Goal: Task Accomplishment & Management: Use online tool/utility

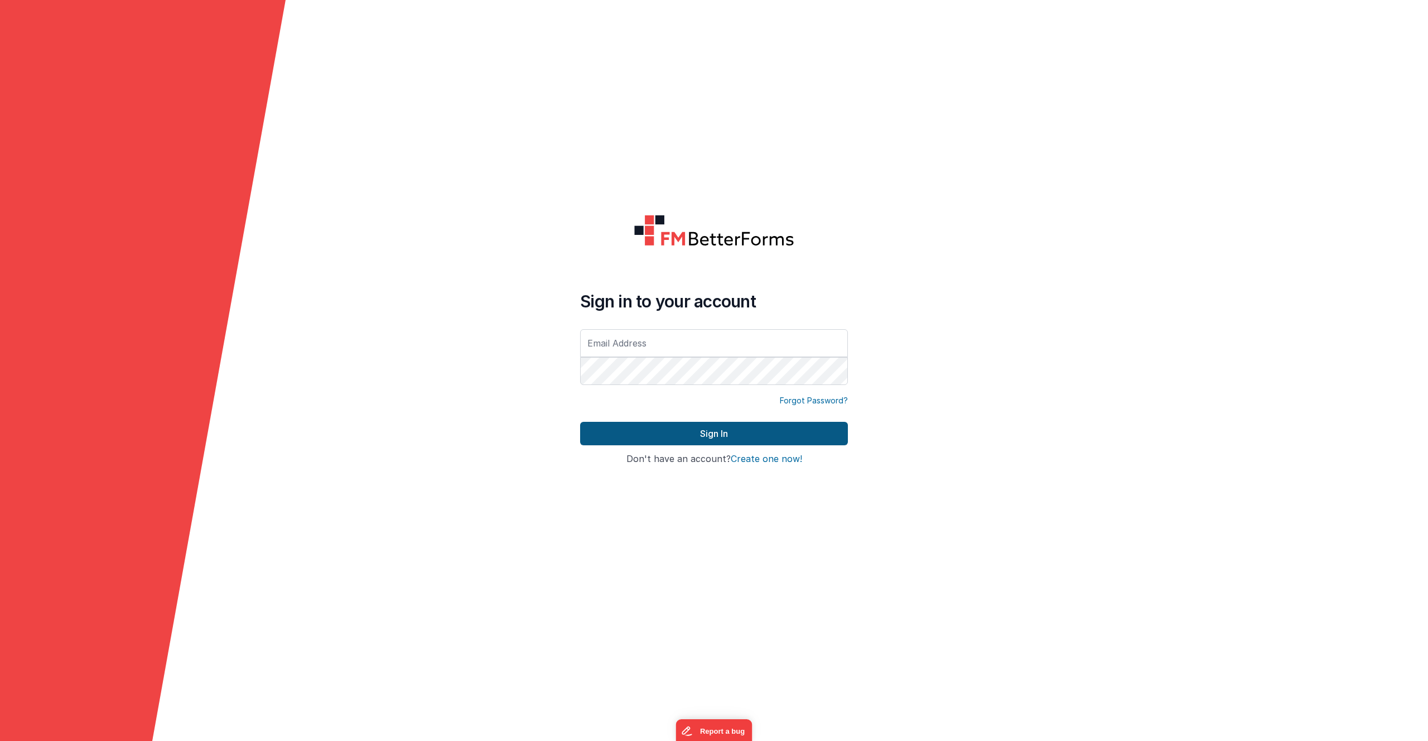
type input "[PERSON_NAME][EMAIL_ADDRESS][PERSON_NAME][DOMAIN_NAME]"
click at [708, 435] on button "Sign In" at bounding box center [714, 433] width 268 height 23
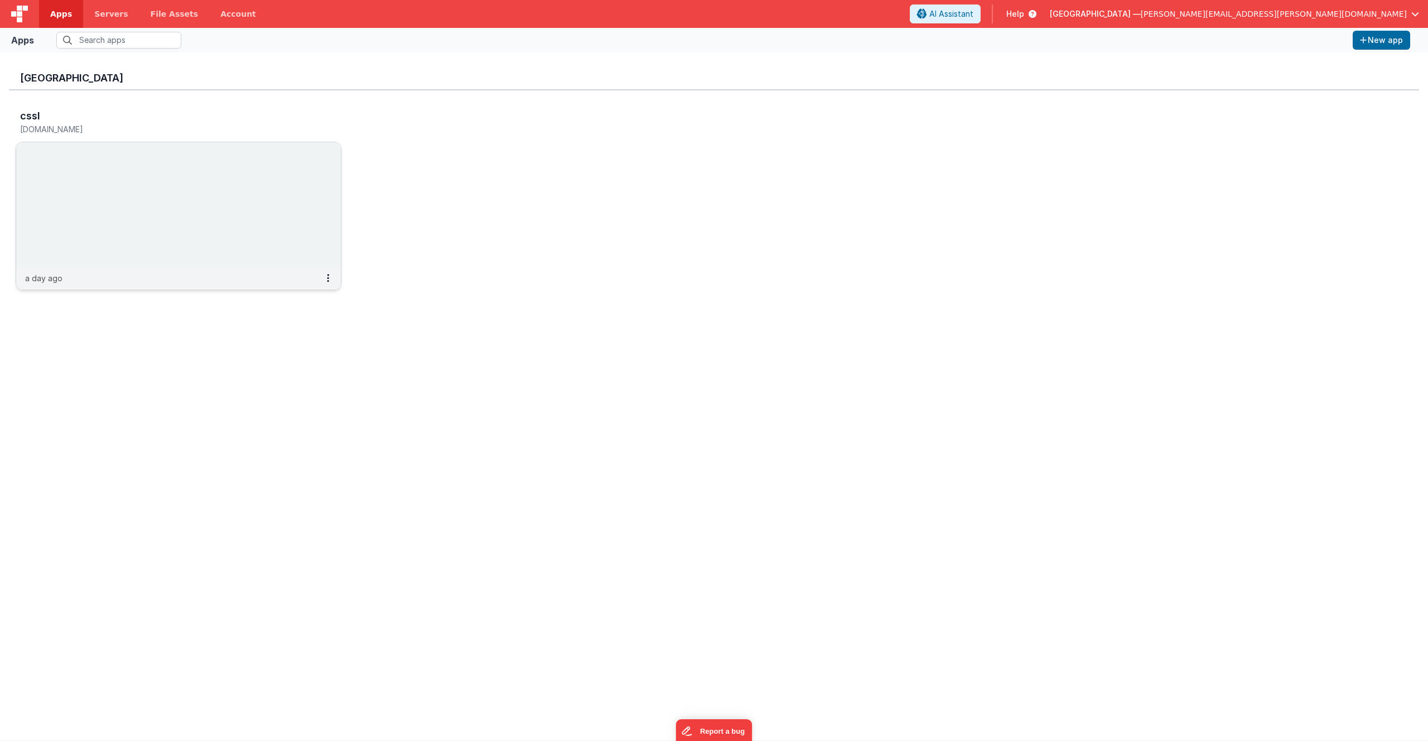
click at [304, 187] on img at bounding box center [178, 204] width 325 height 125
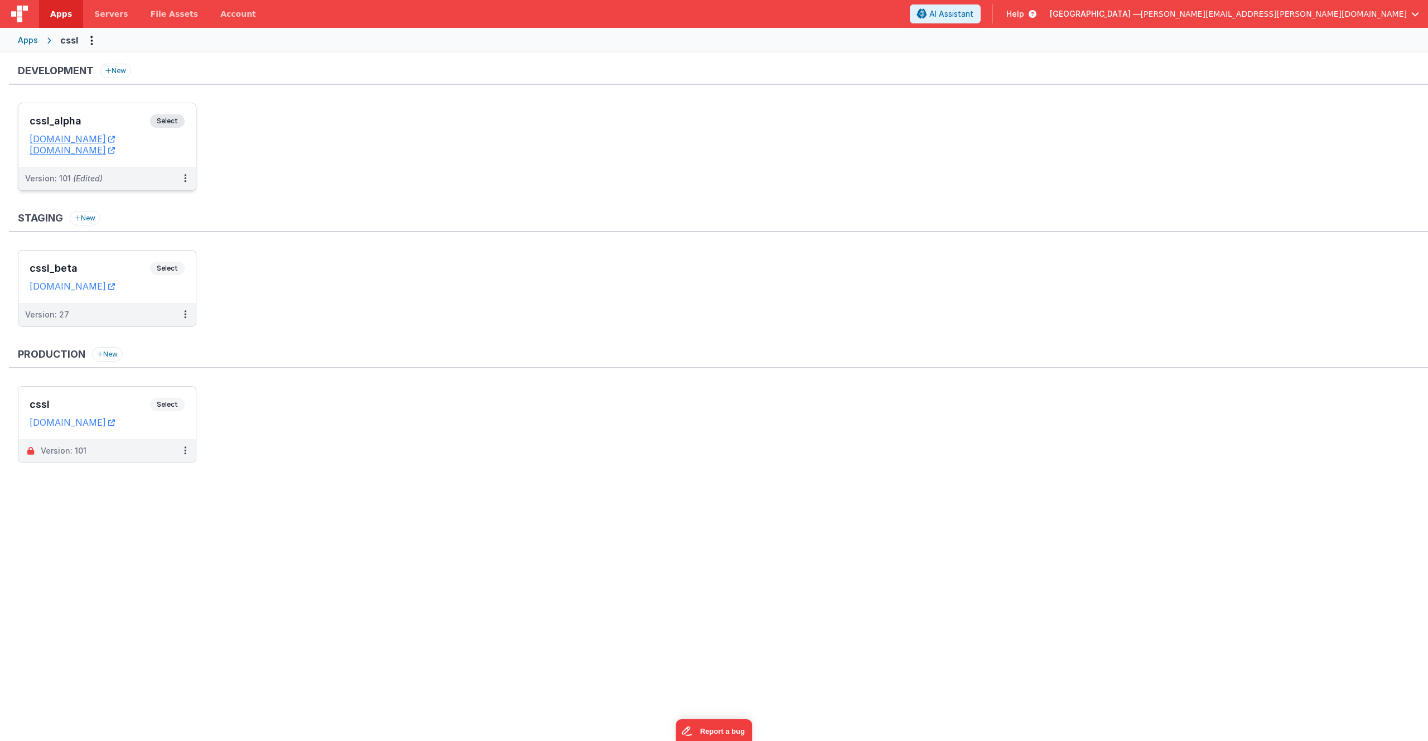
click at [177, 119] on span "Select" at bounding box center [167, 120] width 35 height 13
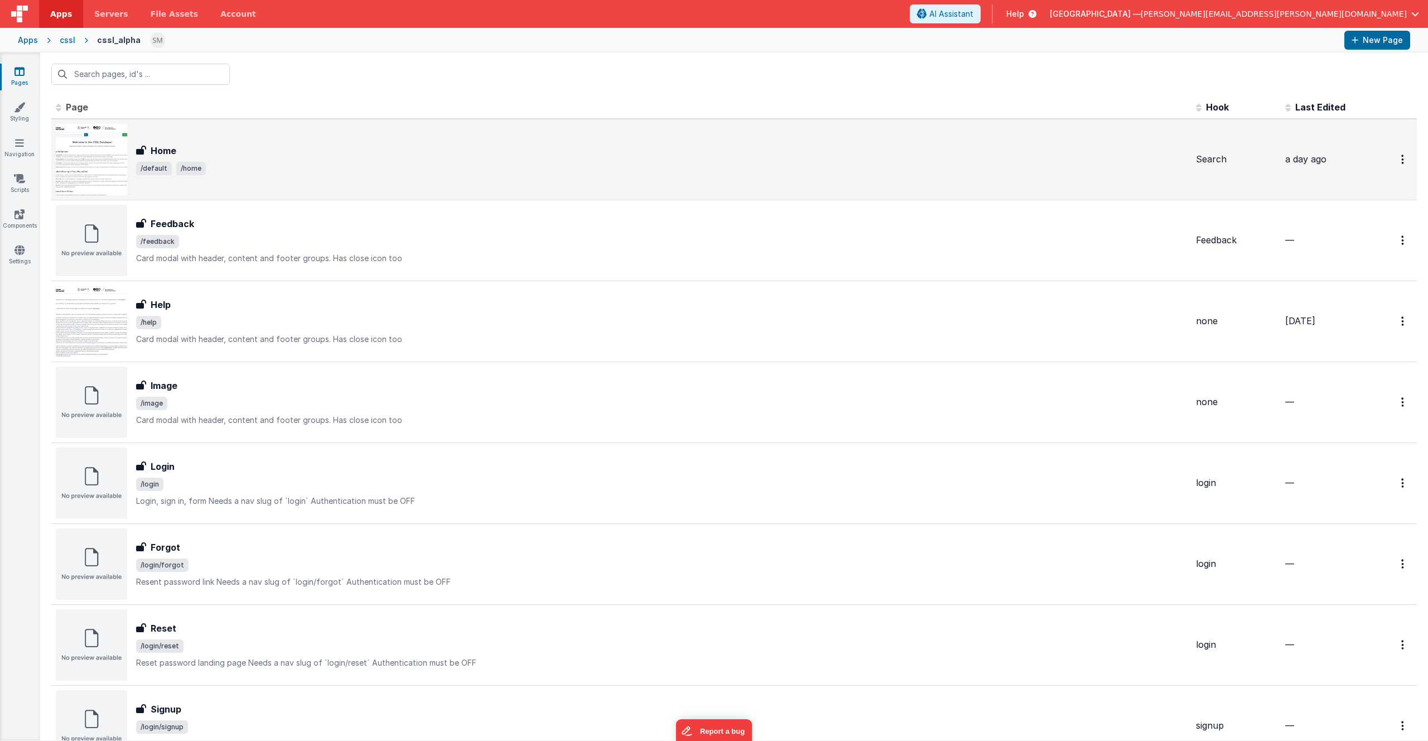
click at [188, 144] on div "Home" at bounding box center [661, 150] width 1051 height 13
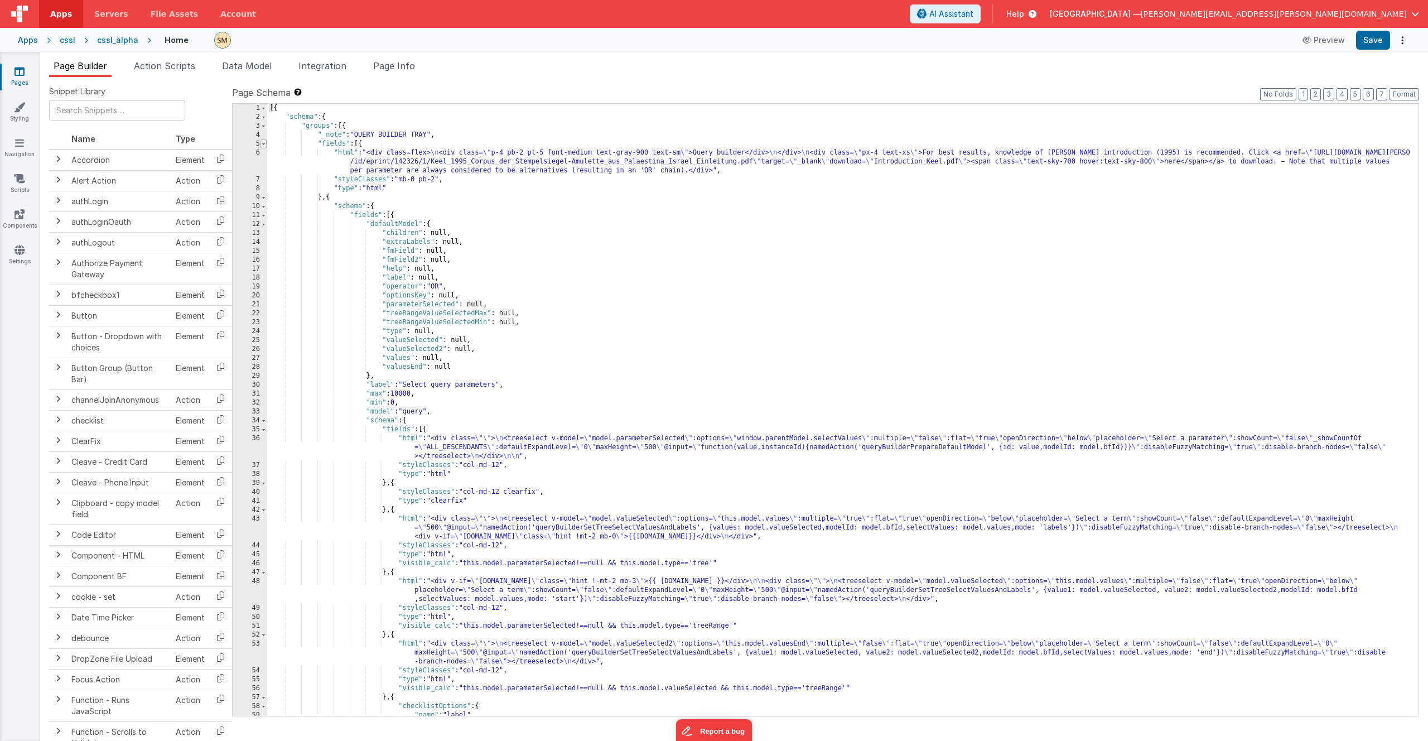
click at [262, 145] on span at bounding box center [263, 143] width 6 height 9
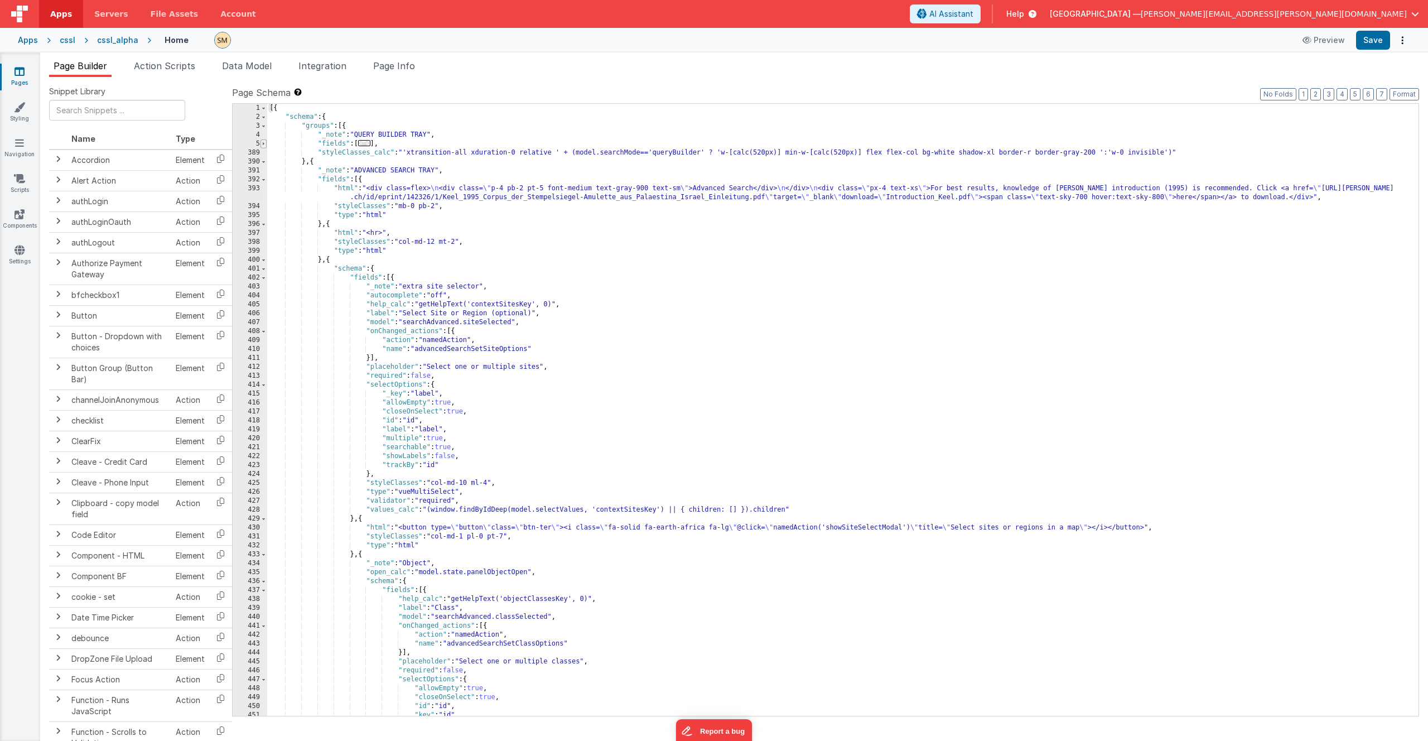
click at [262, 145] on span at bounding box center [263, 143] width 6 height 9
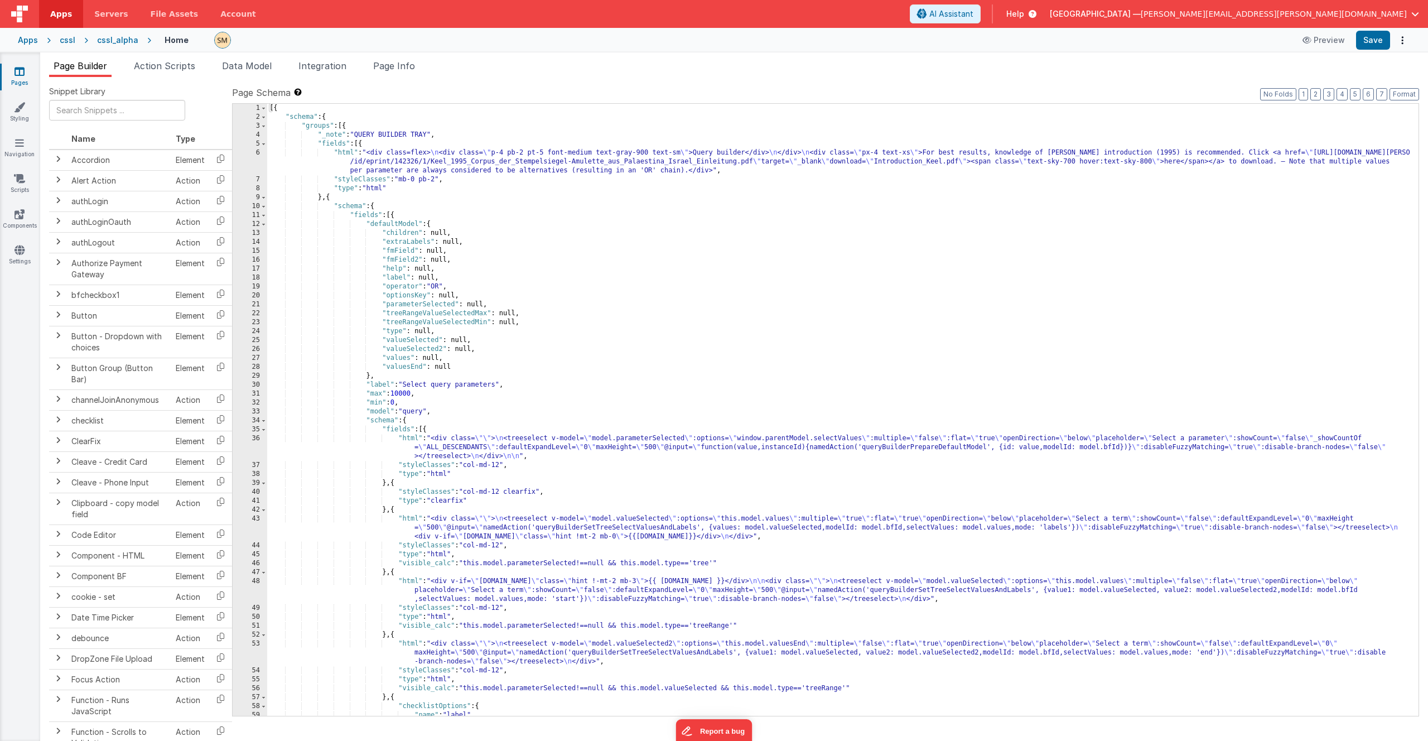
click at [604, 320] on div "[{ "schema" : { "groups" : [{ "_note" : "QUERY BUILDER TRAY" , "fields" : [{ "h…" at bounding box center [838, 419] width 1143 height 630
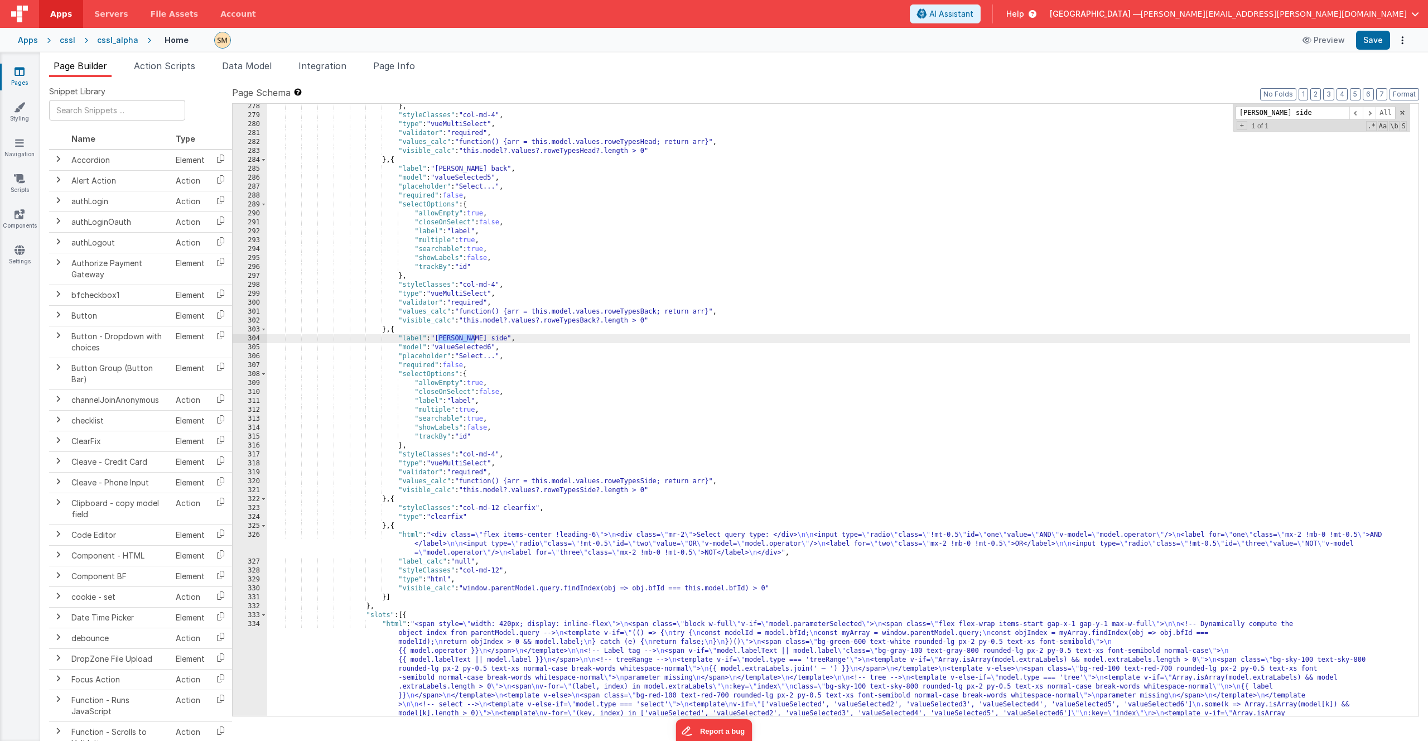
scroll to position [2632, 0]
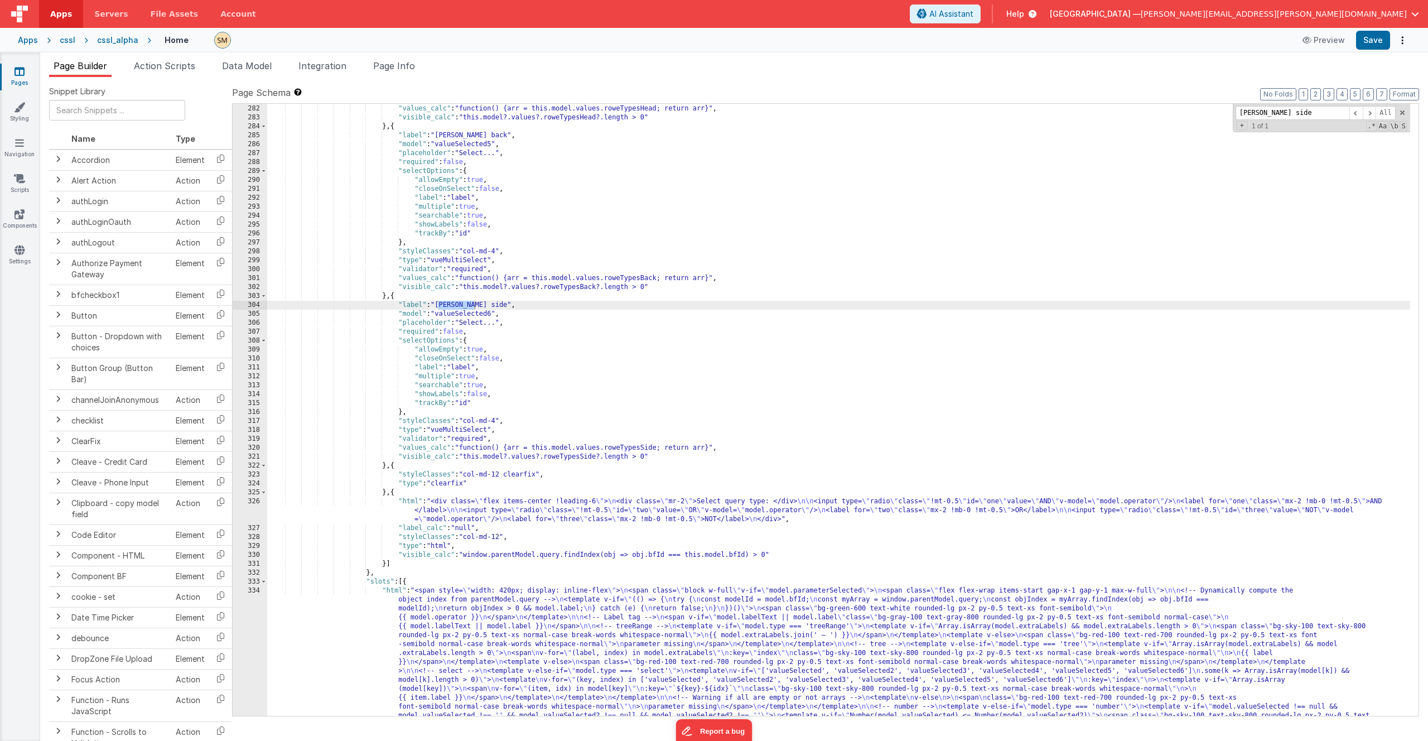
type input "[PERSON_NAME] side"
click at [392, 466] on div ""validator" : "required" , "values_calc" : "function() {arr = this.model.values…" at bounding box center [838, 535] width 1143 height 880
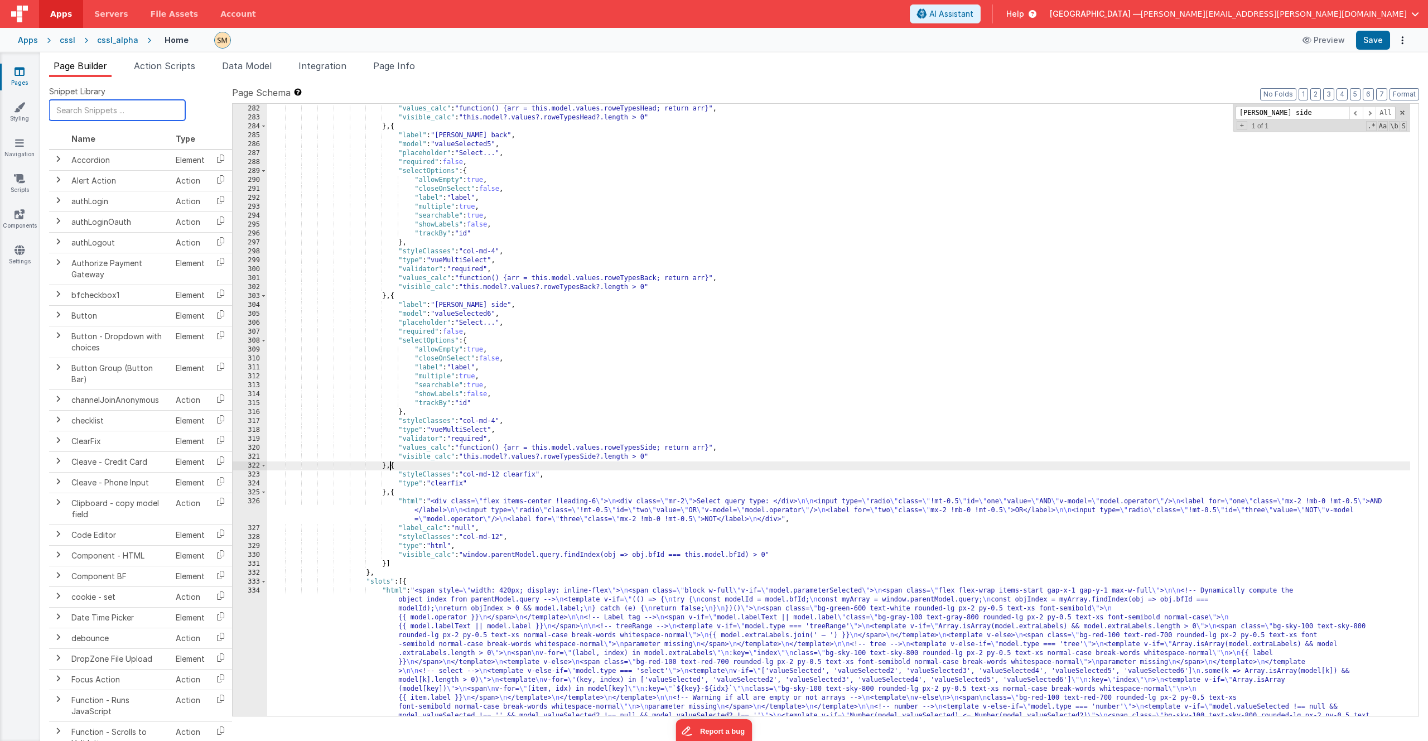
click at [102, 104] on input "text" at bounding box center [117, 110] width 136 height 21
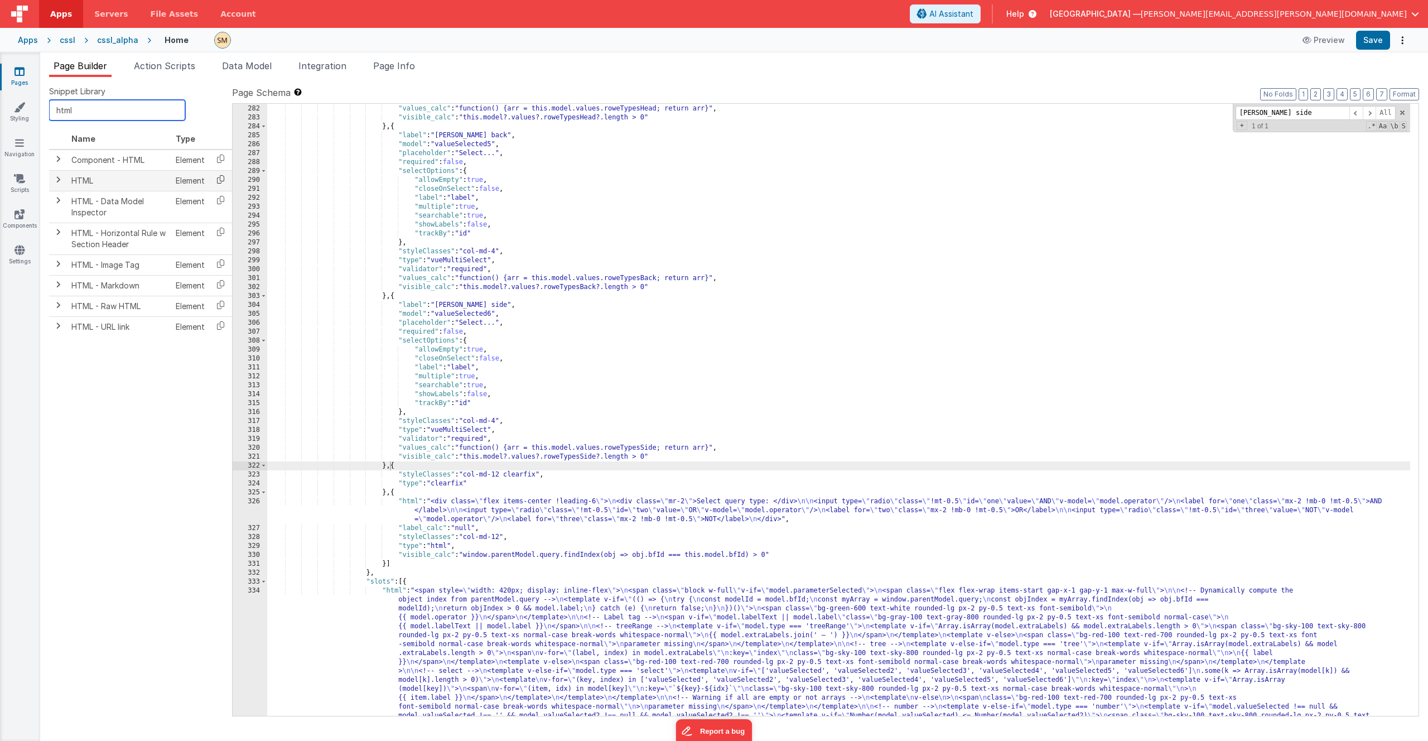
type input "html"
click at [219, 178] on icon at bounding box center [220, 179] width 23 height 17
click at [390, 466] on div ""validator" : "required" , "values_calc" : "function() {arr = this.model.values…" at bounding box center [838, 535] width 1143 height 880
paste textarea
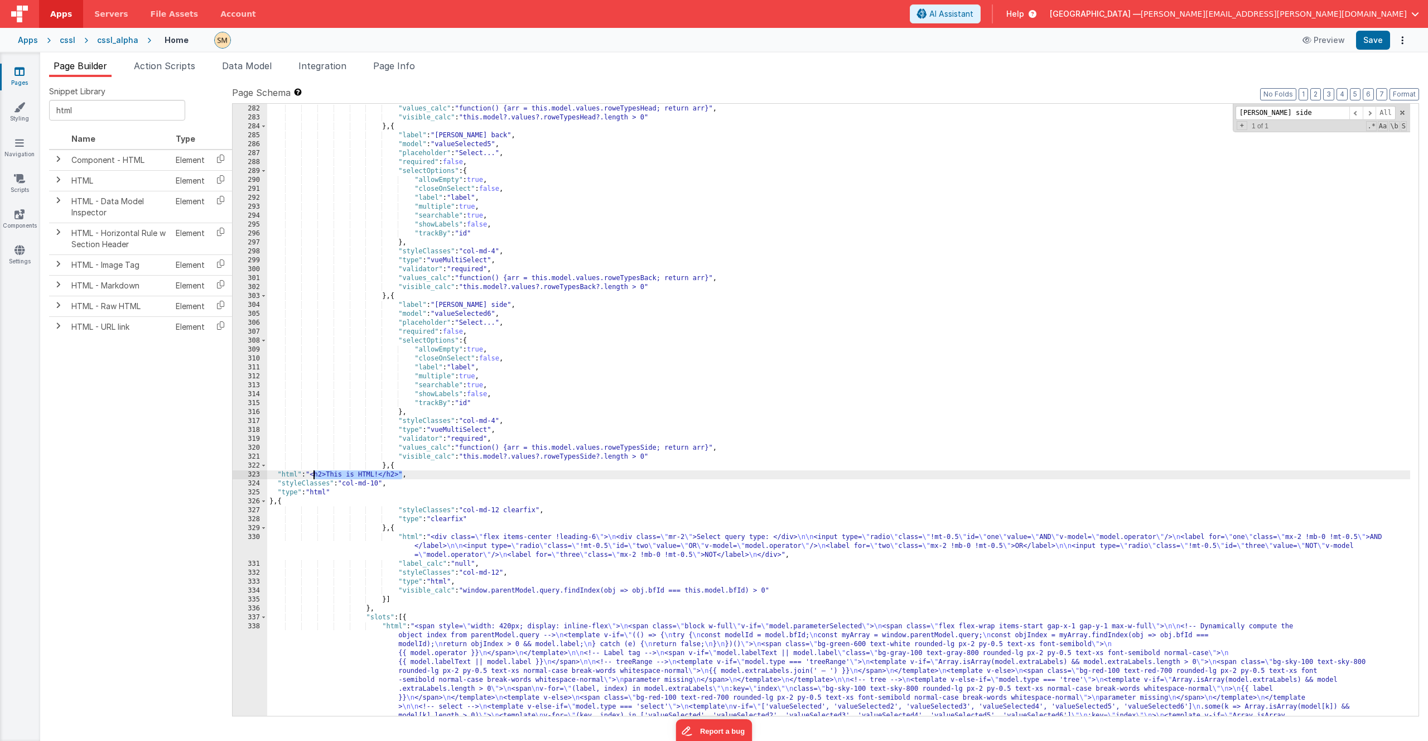
drag, startPoint x: 400, startPoint y: 476, endPoint x: 315, endPoint y: 475, distance: 85.3
click at [315, 475] on div ""validator" : "required" , "values_calc" : "function() {arr = this.model.values…" at bounding box center [838, 535] width 1143 height 880
click at [380, 482] on div ""validator" : "required" , "values_calc" : "function() {arr = this.model.values…" at bounding box center [838, 535] width 1143 height 880
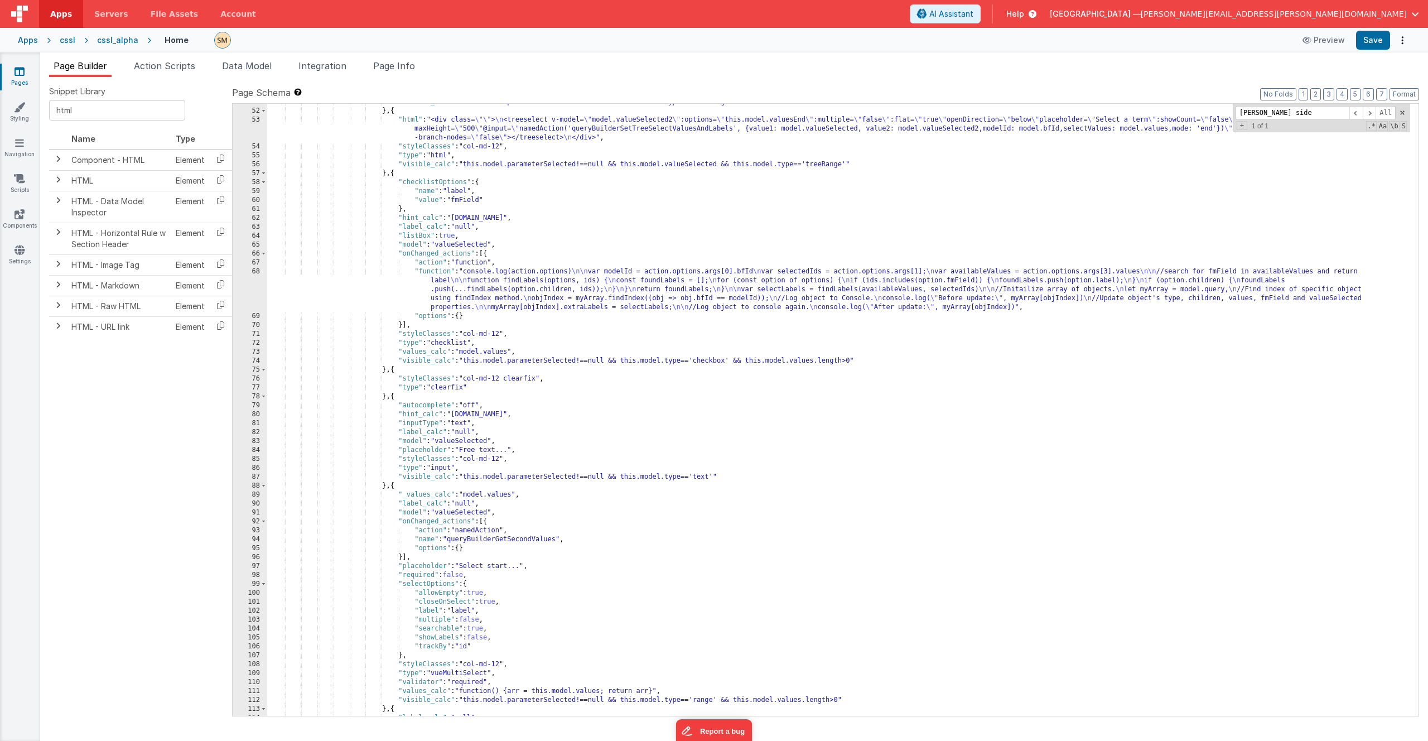
scroll to position [390, 0]
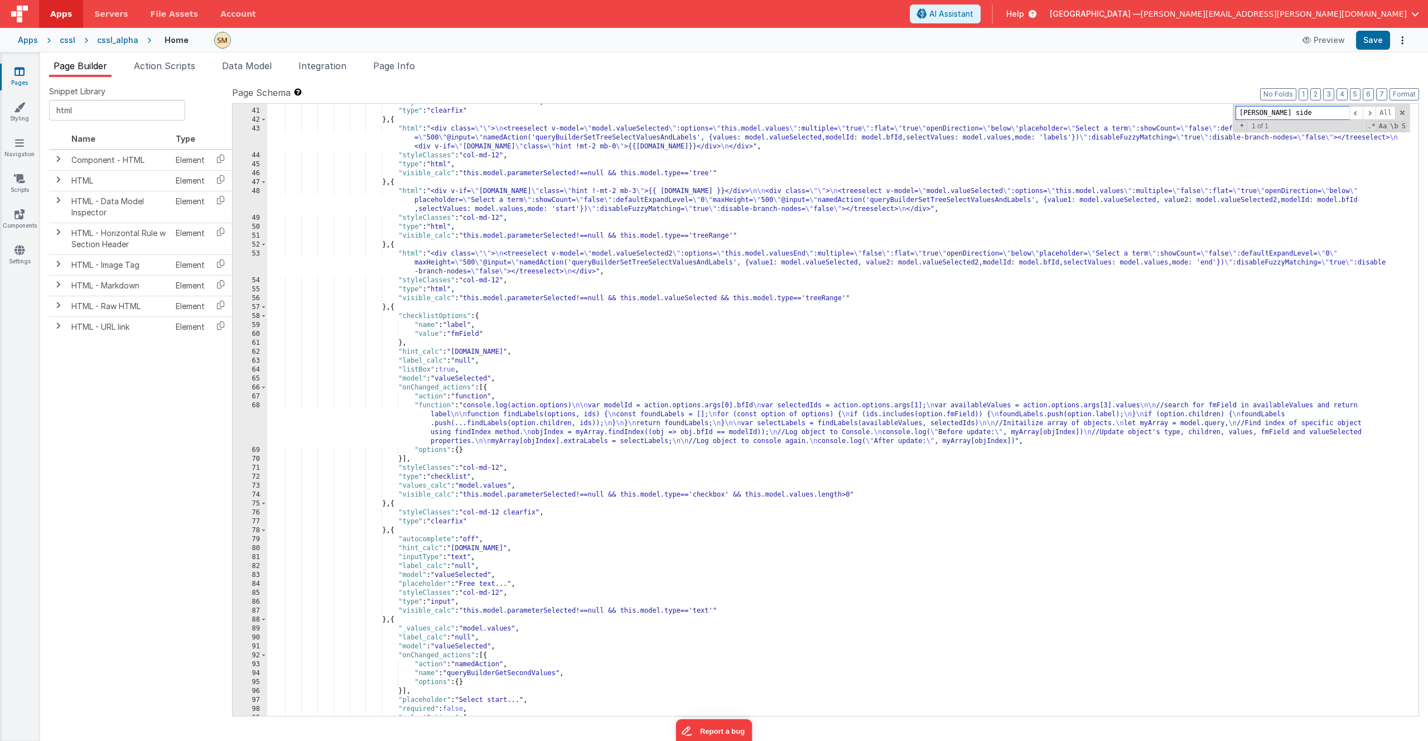
drag, startPoint x: 1299, startPoint y: 110, endPoint x: 1199, endPoint y: 109, distance: 99.8
click at [1199, 109] on div ""styleClasses" : "col-md-12 clearfix" , "type" : "clearfix" } , { "html" : "<di…" at bounding box center [838, 410] width 1143 height 612
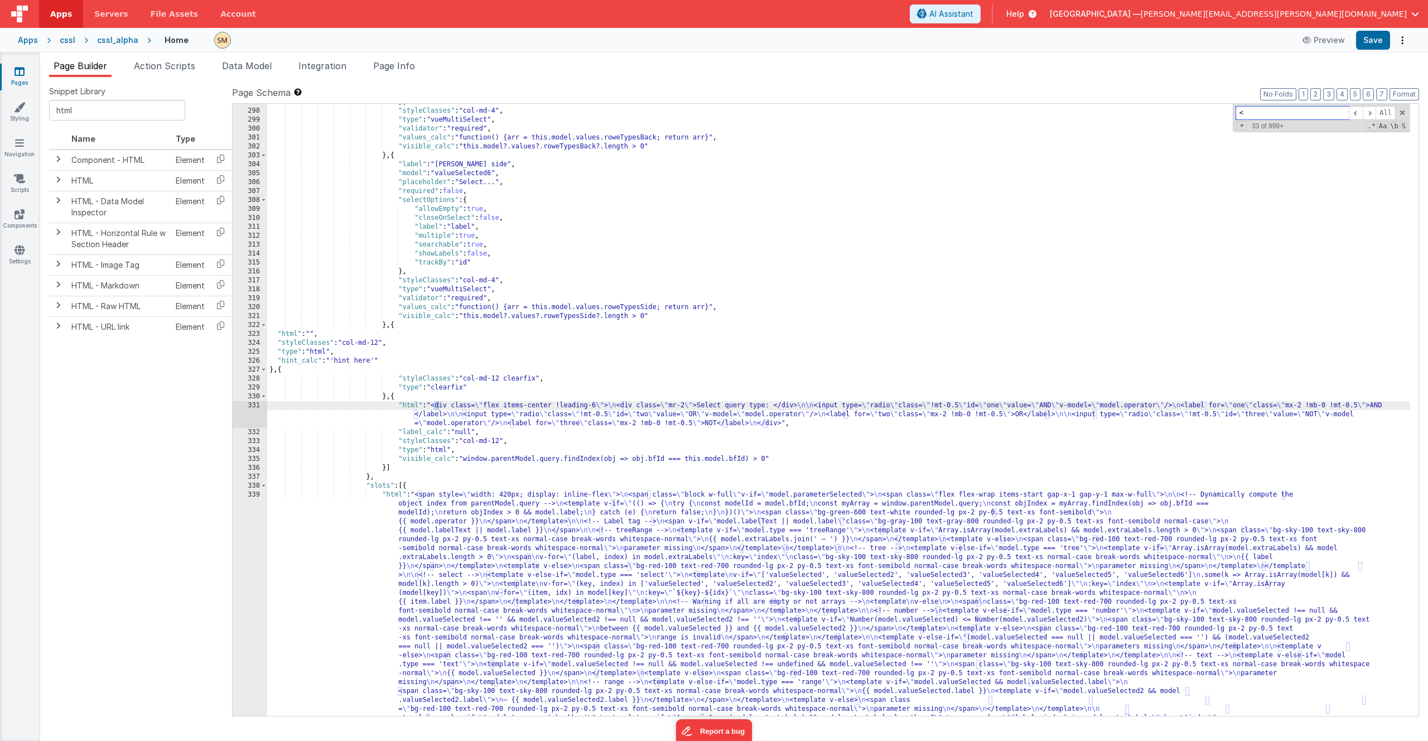
type input "<>"
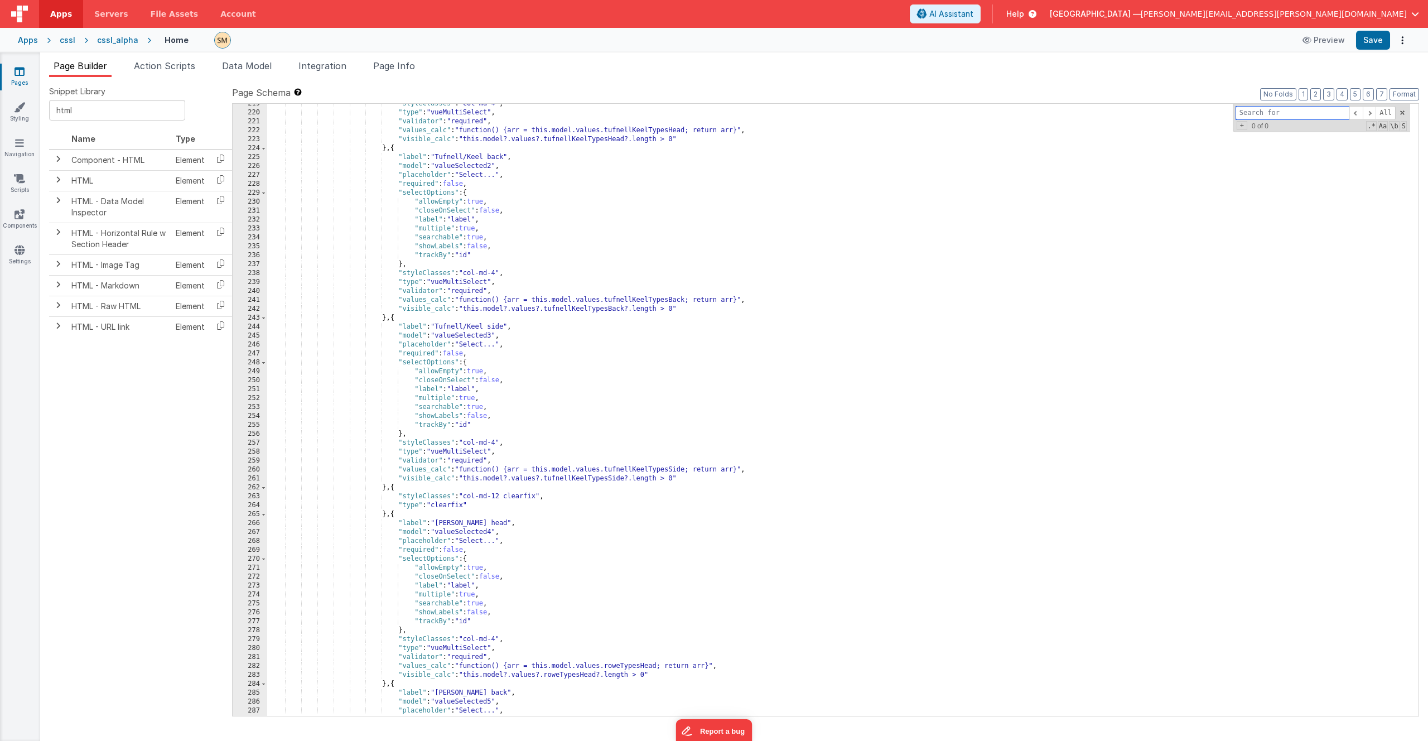
scroll to position [2141, 0]
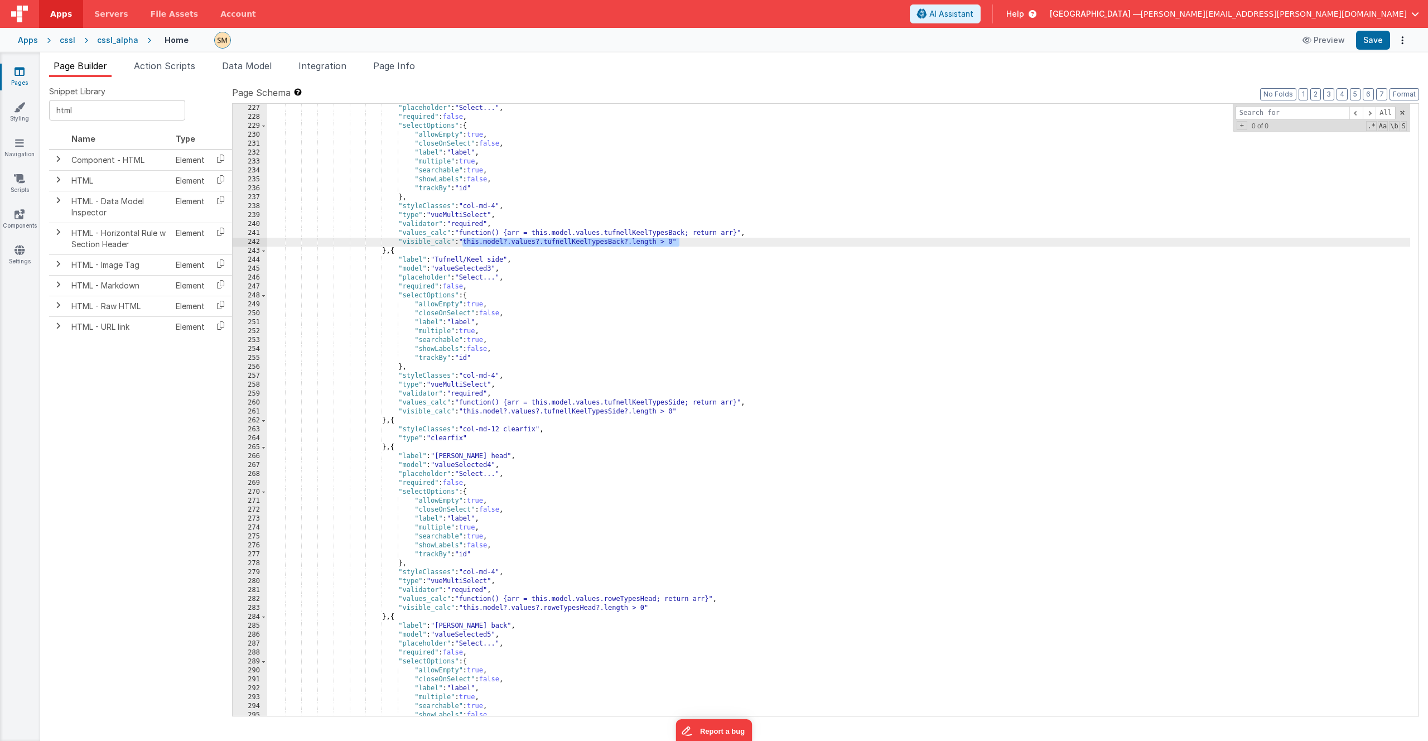
drag, startPoint x: 680, startPoint y: 242, endPoint x: 467, endPoint y: 248, distance: 213.1
click at [462, 240] on div ""placeholder" : "Select..." , "required" : false , "selectOptions" : { "allowEm…" at bounding box center [838, 419] width 1143 height 630
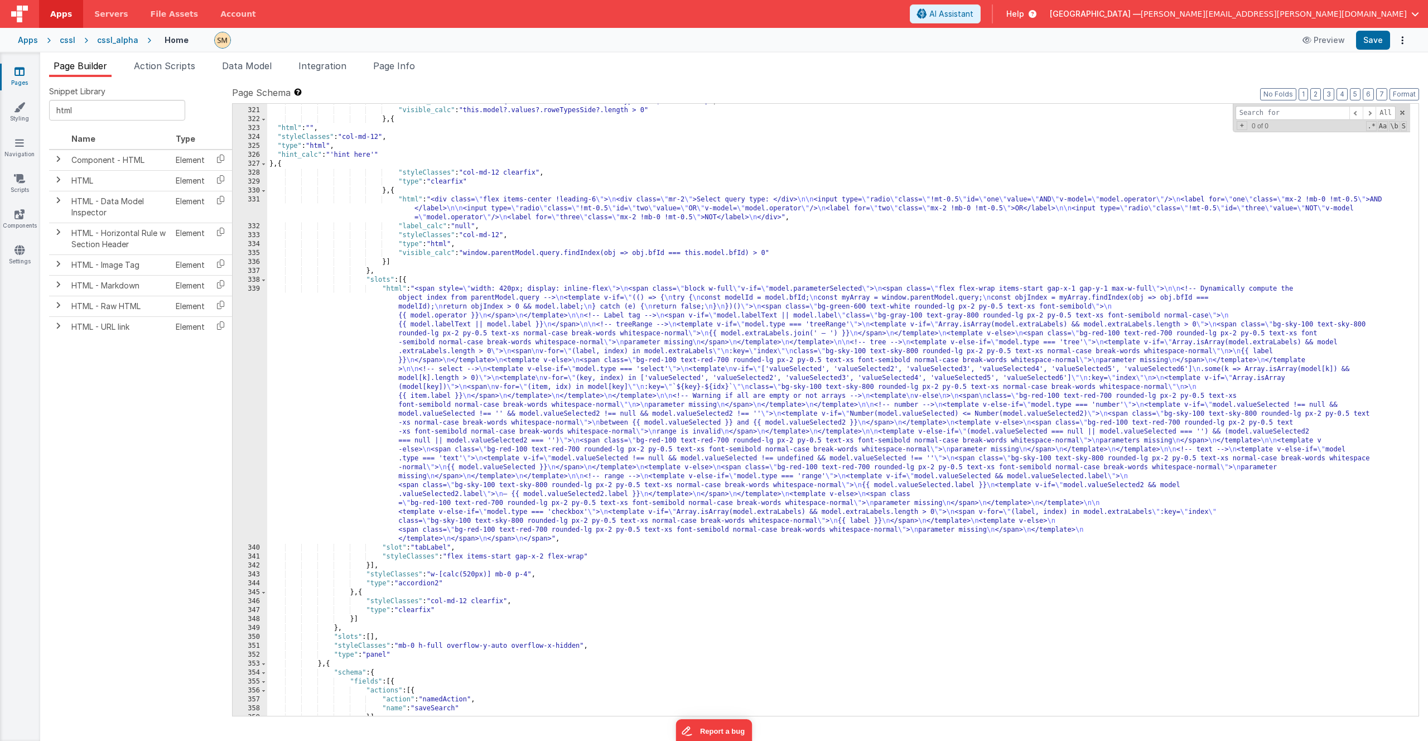
scroll to position [2843, 0]
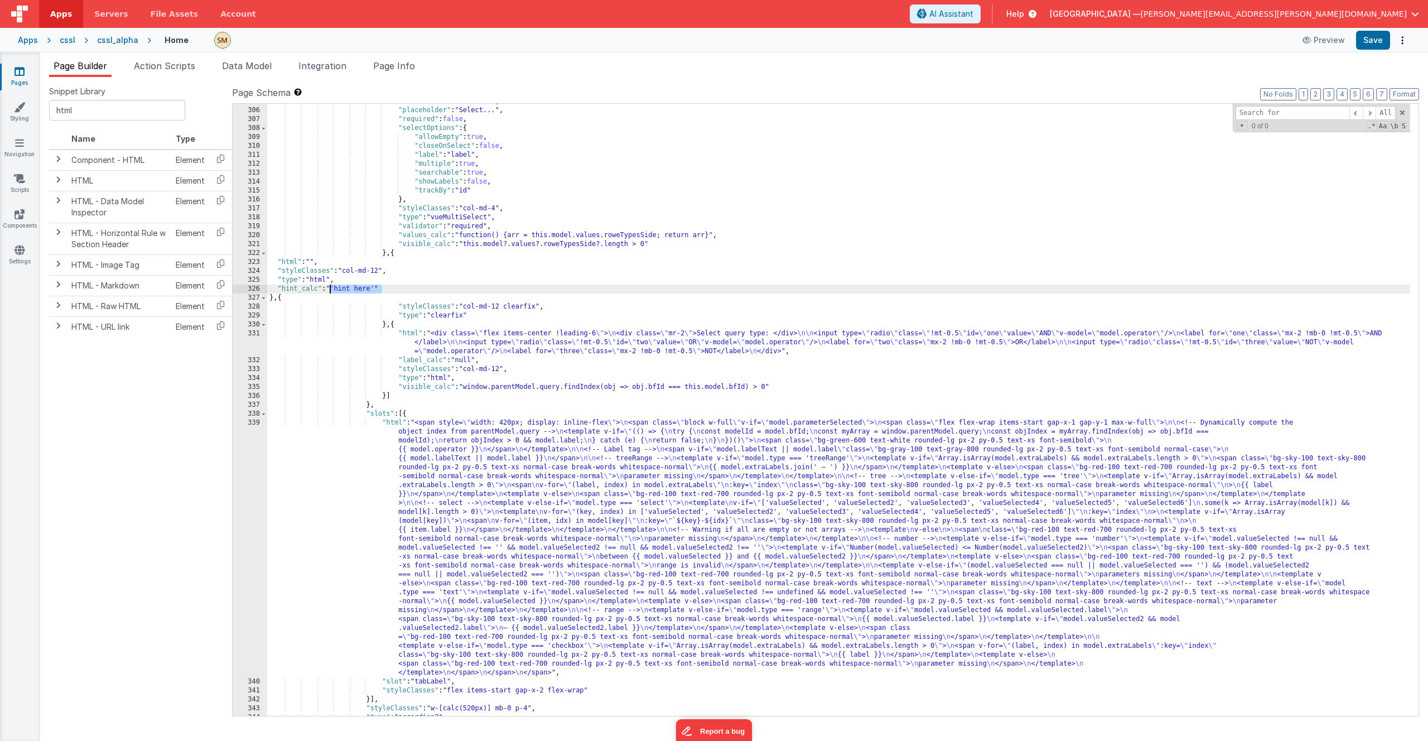
drag, startPoint x: 384, startPoint y: 288, endPoint x: 330, endPoint y: 290, distance: 54.1
click at [330, 290] on div ""model" : "valueSelected6" , "placeholder" : "Select..." , "required" : false ,…" at bounding box center [838, 412] width 1143 height 630
click at [1369, 42] on button "Save" at bounding box center [1373, 40] width 34 height 19
click at [313, 262] on div ""model" : "valueSelected6" , "placeholder" : "Select..." , "required" : false ,…" at bounding box center [838, 412] width 1143 height 630
click at [1373, 41] on button "Save" at bounding box center [1373, 40] width 34 height 19
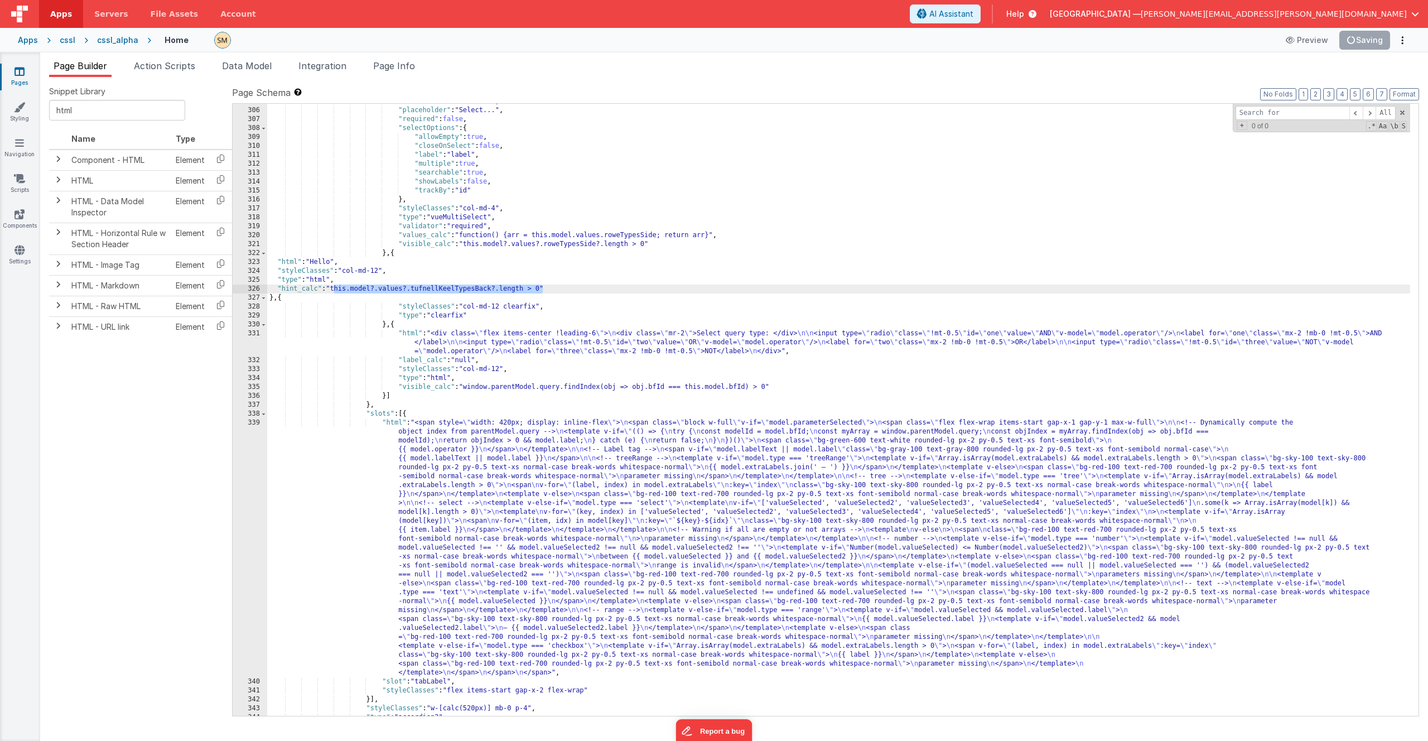
drag, startPoint x: 543, startPoint y: 289, endPoint x: 333, endPoint y: 291, distance: 209.7
click at [333, 291] on div ""model" : "valueSelected6" , "placeholder" : "Select..." , "required" : false ,…" at bounding box center [838, 412] width 1143 height 630
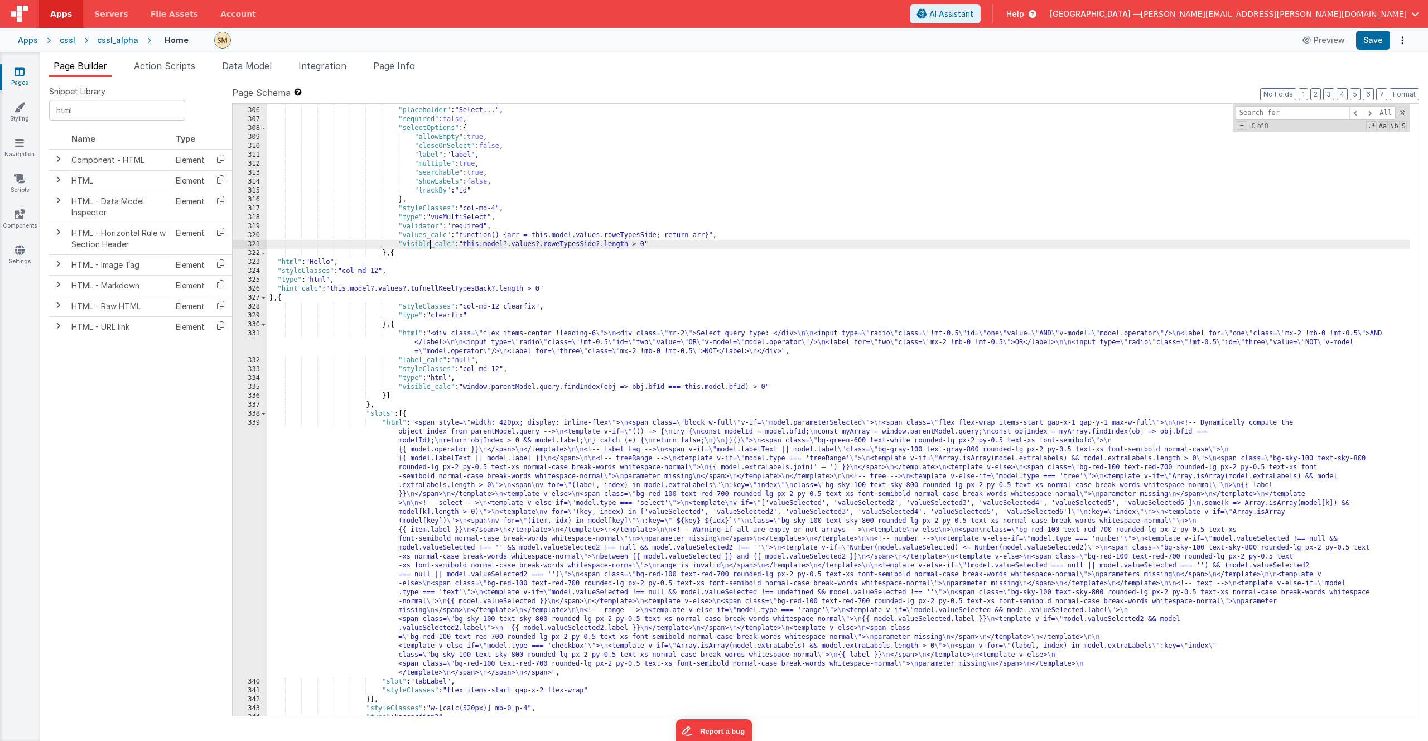
click at [430, 246] on div ""model" : "valueSelected6" , "placeholder" : "Select..." , "required" : false ,…" at bounding box center [838, 412] width 1143 height 630
click at [305, 288] on div ""model" : "valueSelected6" , "placeholder" : "Select..." , "required" : false ,…" at bounding box center [838, 412] width 1143 height 630
click at [386, 279] on div ""model" : "valueSelected6" , "placeholder" : "Select..." , "required" : false ,…" at bounding box center [838, 412] width 1143 height 630
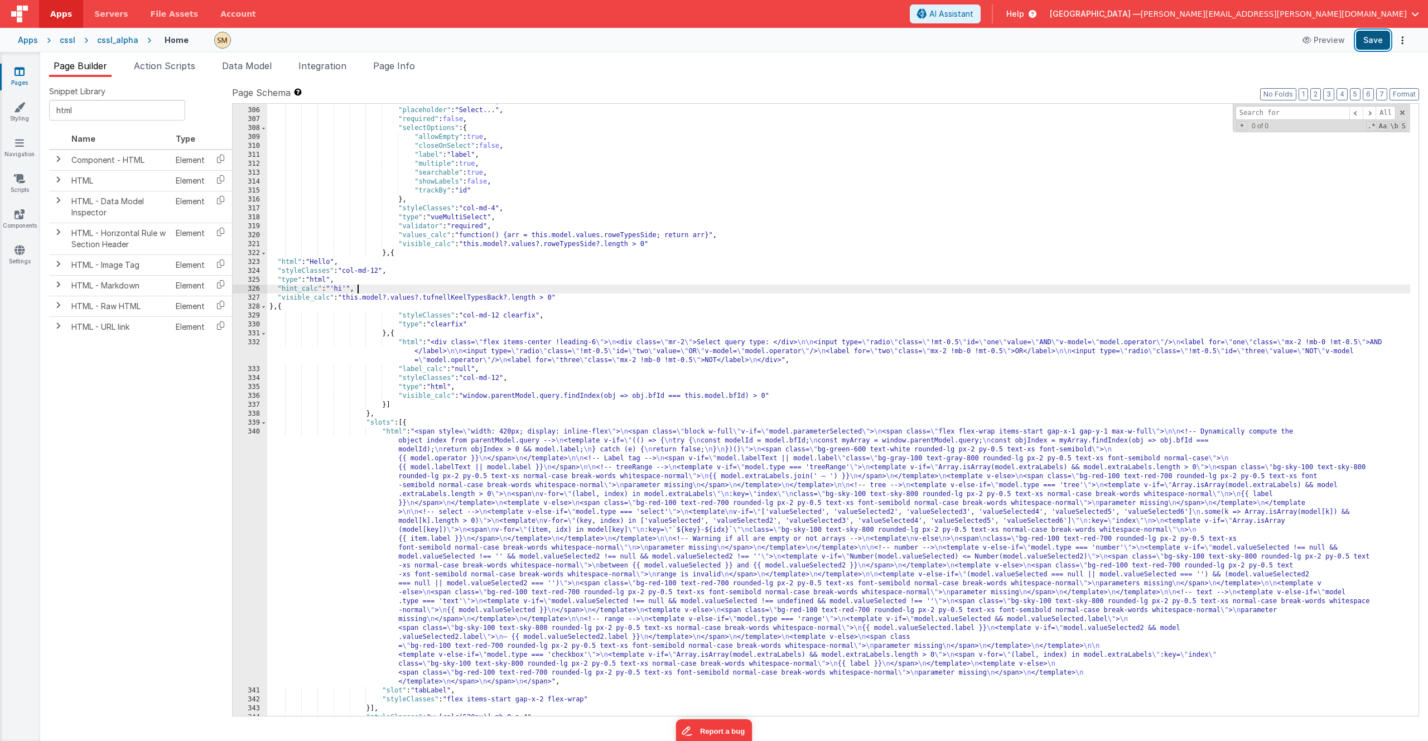
click at [1376, 40] on button "Save" at bounding box center [1373, 40] width 34 height 19
click at [312, 279] on div ""model" : "valueSelected6" , "placeholder" : "Select..." , "required" : false ,…" at bounding box center [838, 412] width 1143 height 630
drag, startPoint x: 321, startPoint y: 289, endPoint x: 276, endPoint y: 290, distance: 45.7
click at [276, 290] on div ""model" : "valueSelected6" , "placeholder" : "Select..." , "required" : false ,…" at bounding box center [838, 412] width 1143 height 630
click at [1357, 114] on span at bounding box center [1355, 113] width 13 height 14
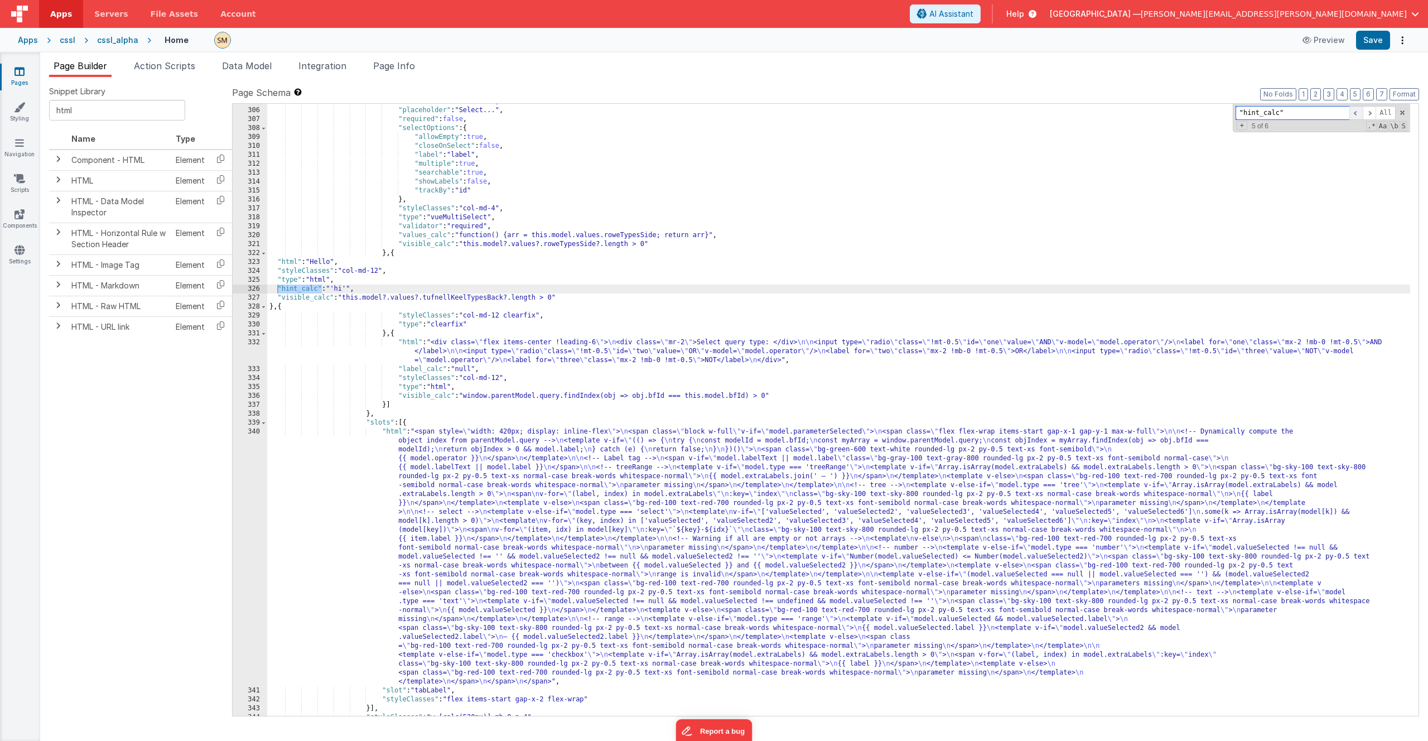
scroll to position [1228, 0]
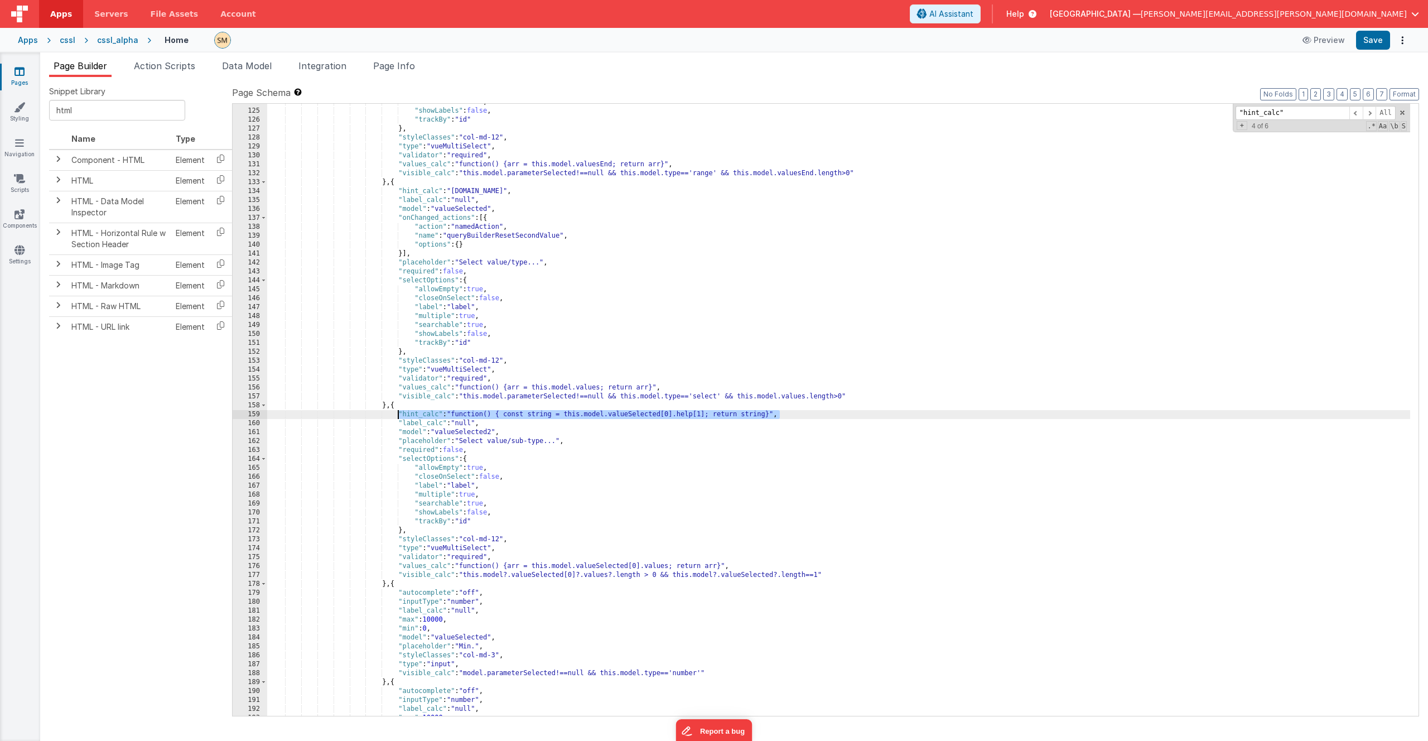
drag, startPoint x: 783, startPoint y: 414, endPoint x: 398, endPoint y: 413, distance: 384.8
click at [398, 413] on div ""searchable" : true , "showLabels" : false , "trackBy" : "id" } , "styleClasses…" at bounding box center [838, 413] width 1143 height 630
click at [1370, 114] on span at bounding box center [1369, 113] width 13 height 14
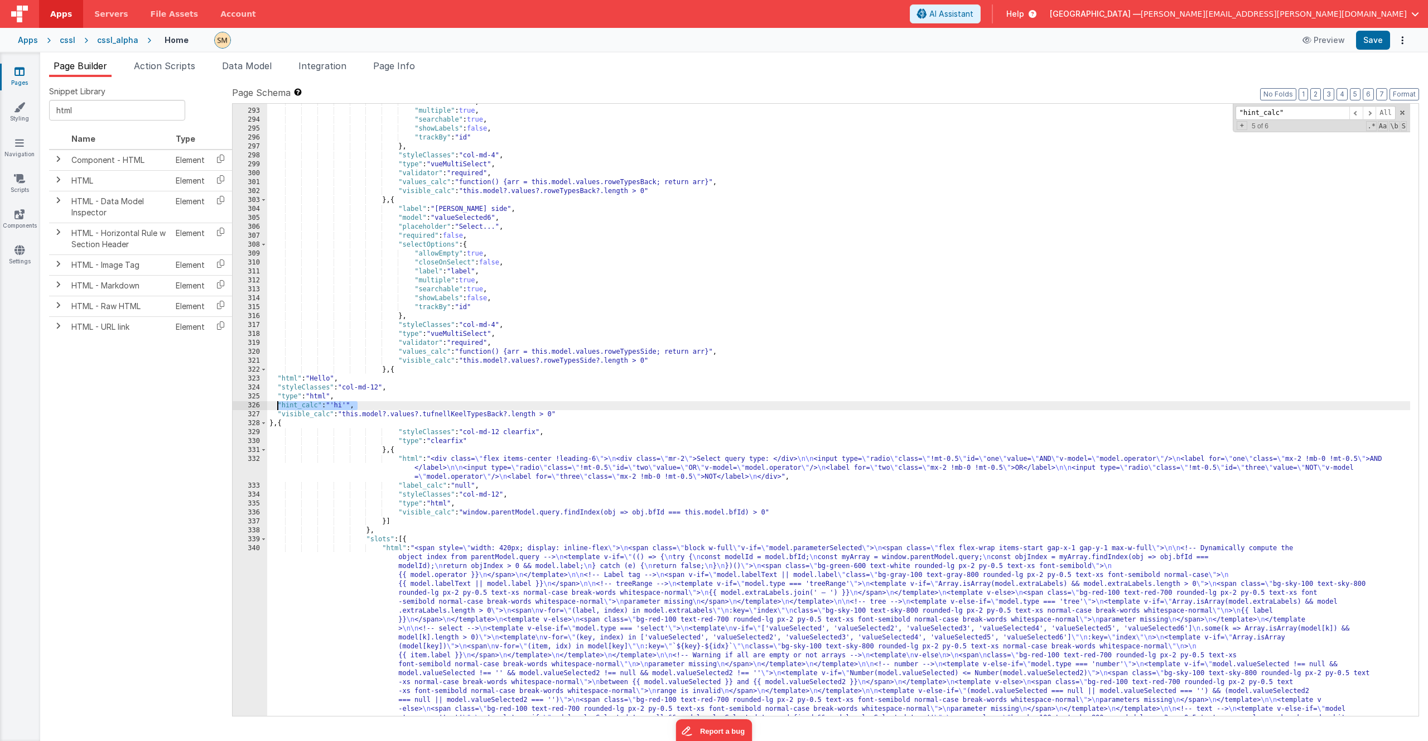
drag, startPoint x: 358, startPoint y: 407, endPoint x: 277, endPoint y: 405, distance: 80.9
click at [277, 405] on div ""label" : "label" , "multiple" : true , "searchable" : true , "showLabels" : fa…" at bounding box center [838, 538] width 1143 height 880
click at [1370, 44] on button "Save" at bounding box center [1373, 40] width 34 height 19
click at [651, 403] on div ""label" : "label" , "multiple" : true , "searchable" : true , "showLabels" : fa…" at bounding box center [838, 538] width 1143 height 880
drag, startPoint x: 651, startPoint y: 404, endPoint x: 335, endPoint y: 406, distance: 316.2
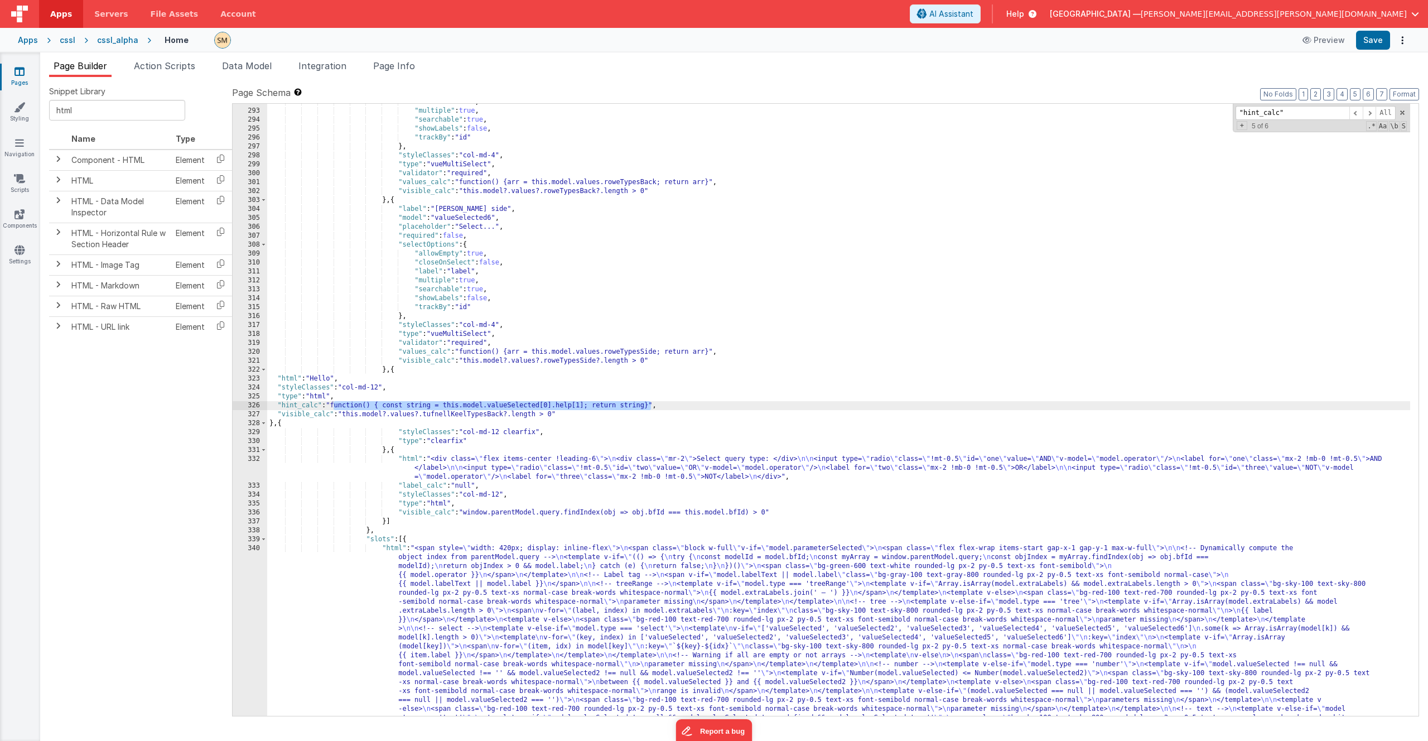
click at [335, 406] on div ""label" : "label" , "multiple" : true , "searchable" : true , "showLabels" : fa…" at bounding box center [838, 538] width 1143 height 880
click at [1373, 45] on button "Save" at bounding box center [1373, 40] width 34 height 19
click at [333, 402] on div ""label" : "label" , "multiple" : true , "searchable" : true , "showLabels" : fa…" at bounding box center [838, 538] width 1143 height 880
click at [322, 397] on div ""label" : "label" , "multiple" : true , "searchable" : true , "showLabels" : fa…" at bounding box center [838, 538] width 1143 height 880
click at [350, 404] on div ""label" : "label" , "multiple" : true , "searchable" : true , "showLabels" : fa…" at bounding box center [838, 538] width 1143 height 880
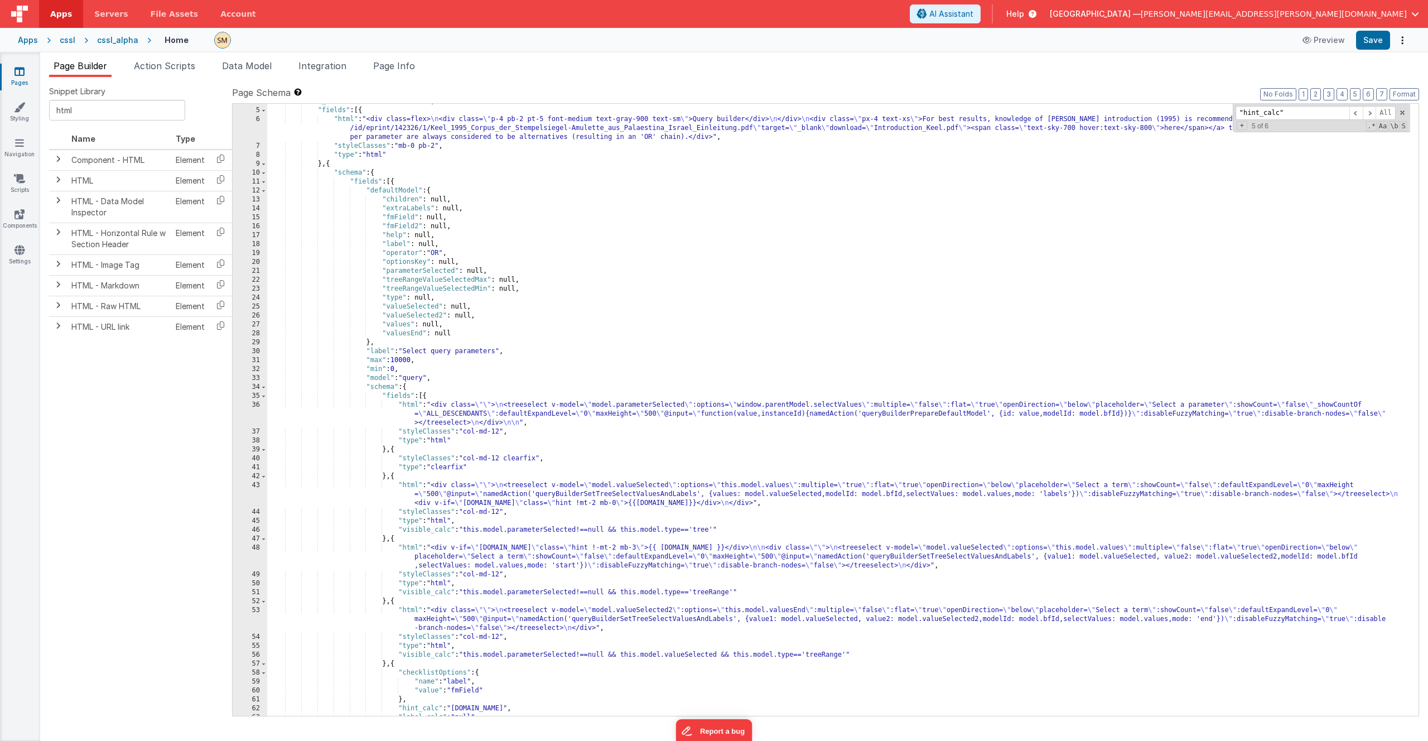
scroll to position [0, 0]
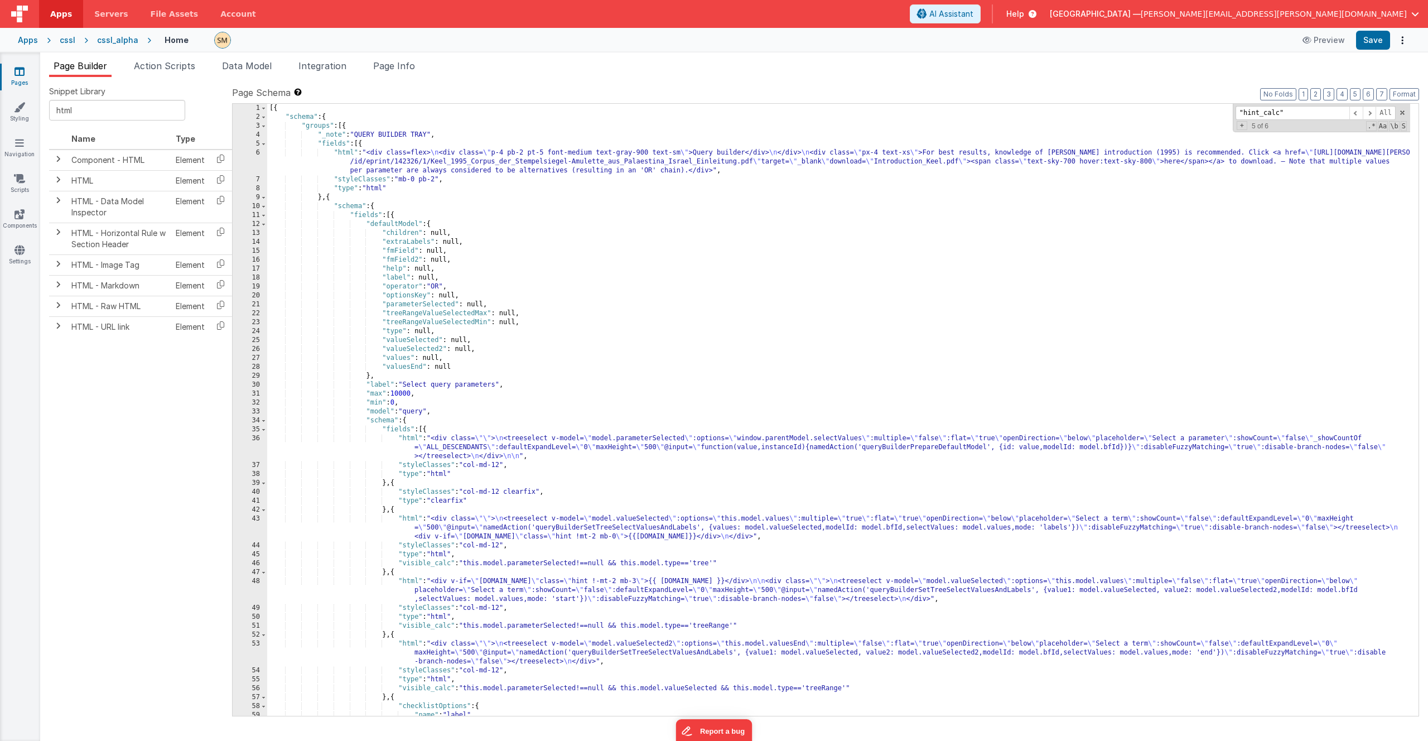
click at [462, 241] on div "[{ "schema" : { "groups" : [{ "_note" : "QUERY BUILDER TRAY" , "fields" : [{ "h…" at bounding box center [838, 419] width 1143 height 630
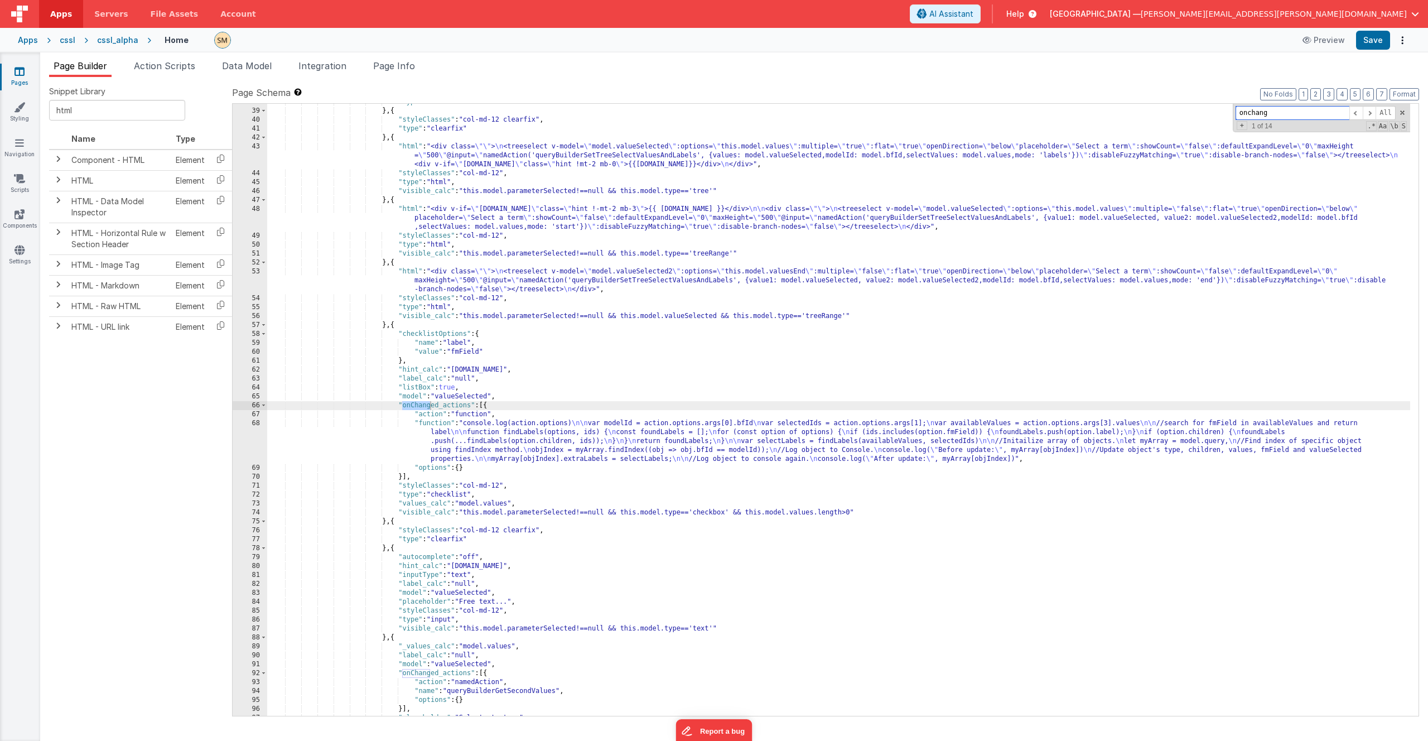
type input "onchang"
click at [588, 438] on div ""type" : "html" } , { "styleClasses" : "col-md-12 clearfix" , "type" : "clearfi…" at bounding box center [838, 413] width 1143 height 630
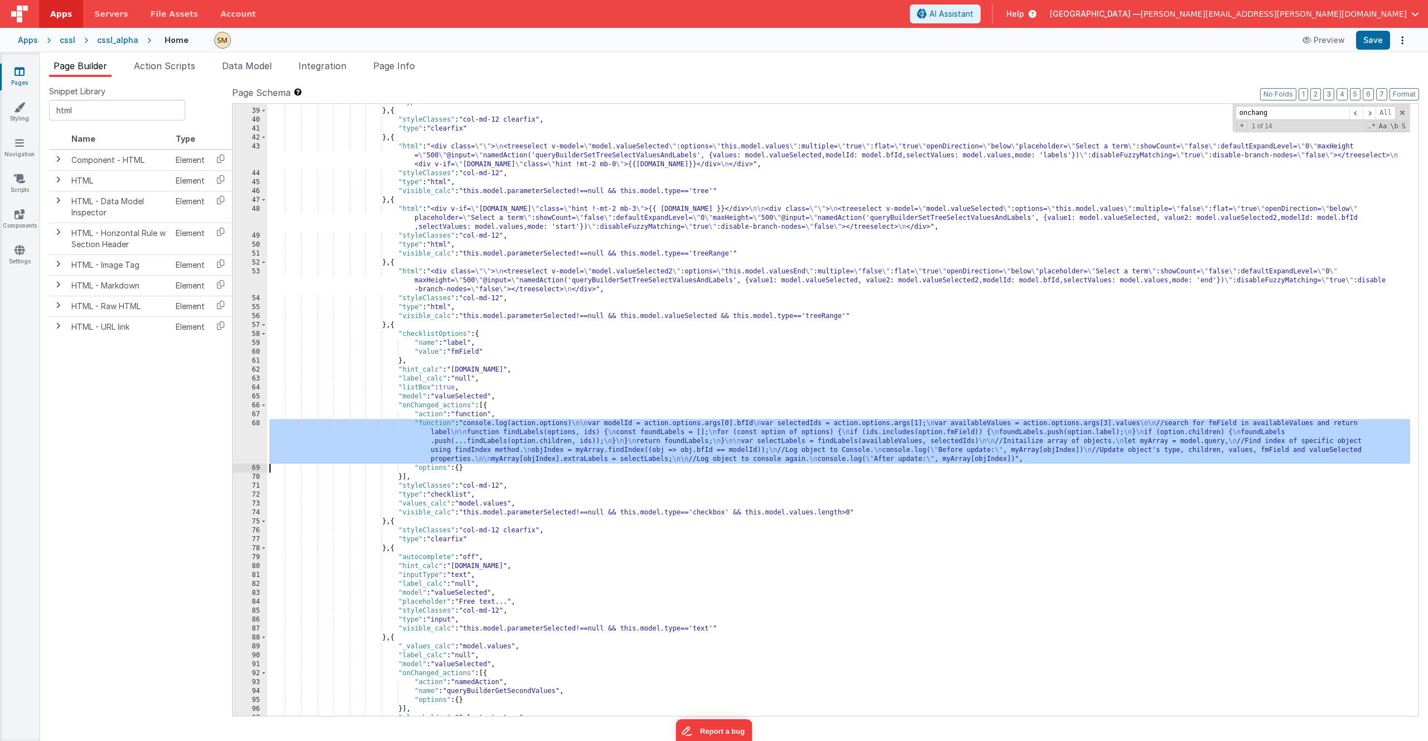
click at [255, 441] on div "68" at bounding box center [250, 441] width 35 height 45
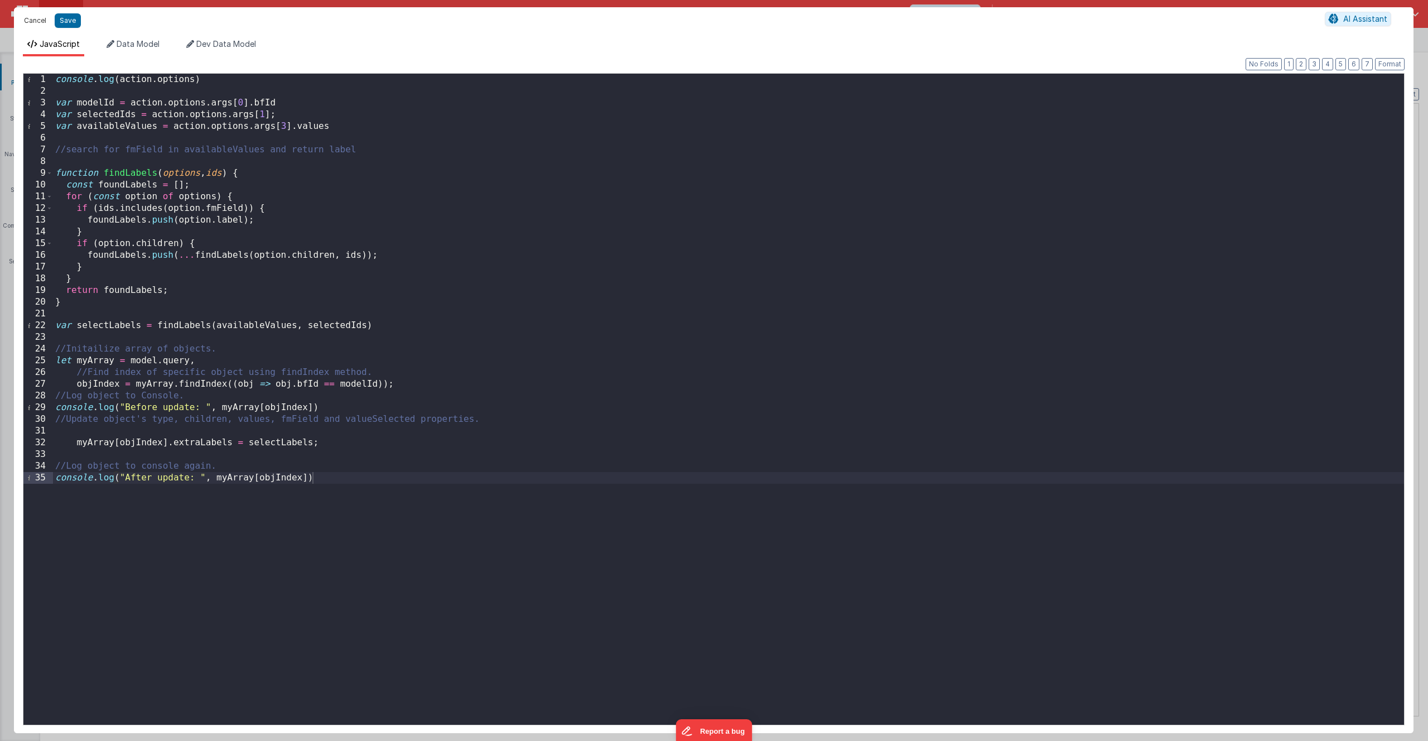
click at [38, 21] on button "Cancel" at bounding box center [34, 21] width 33 height 16
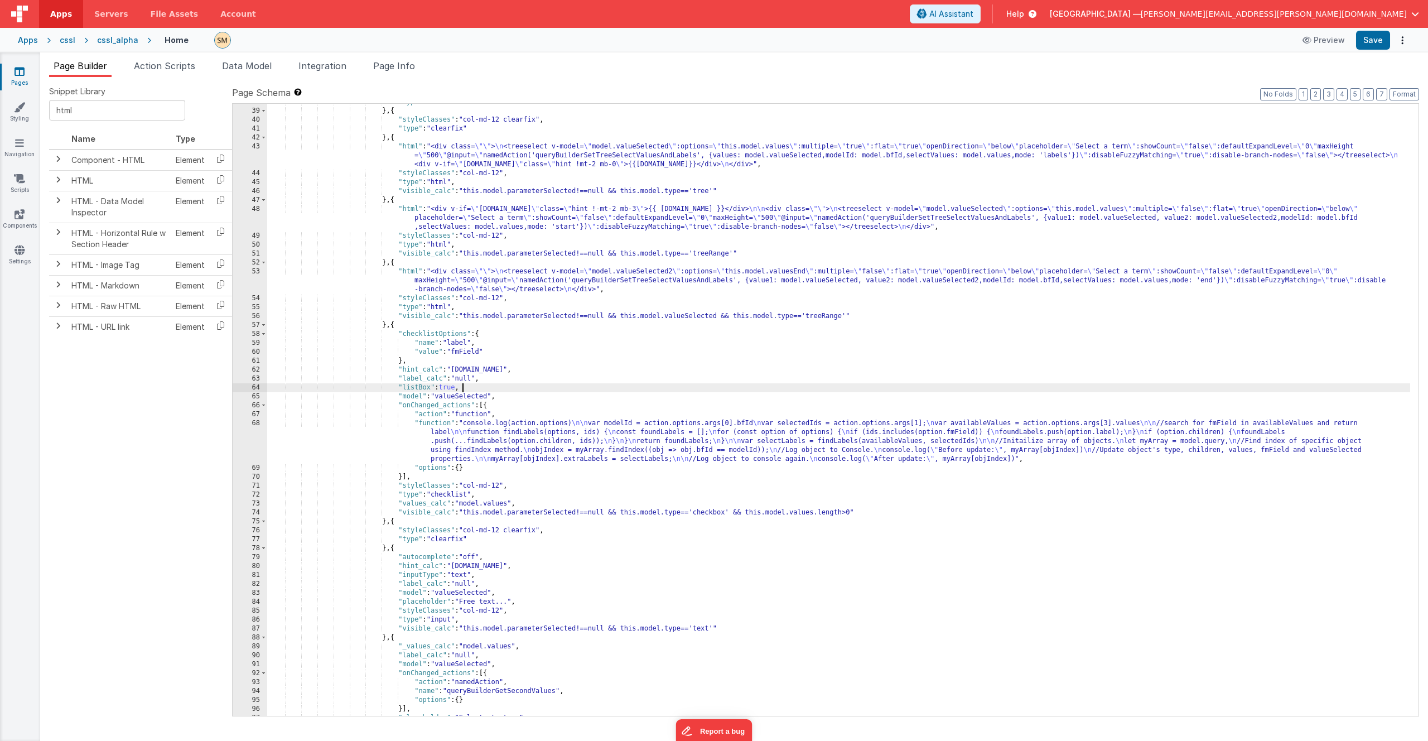
click at [474, 390] on div ""type" : "html" } , { "styleClasses" : "col-md-12 clearfix" , "type" : "clearfi…" at bounding box center [838, 413] width 1143 height 630
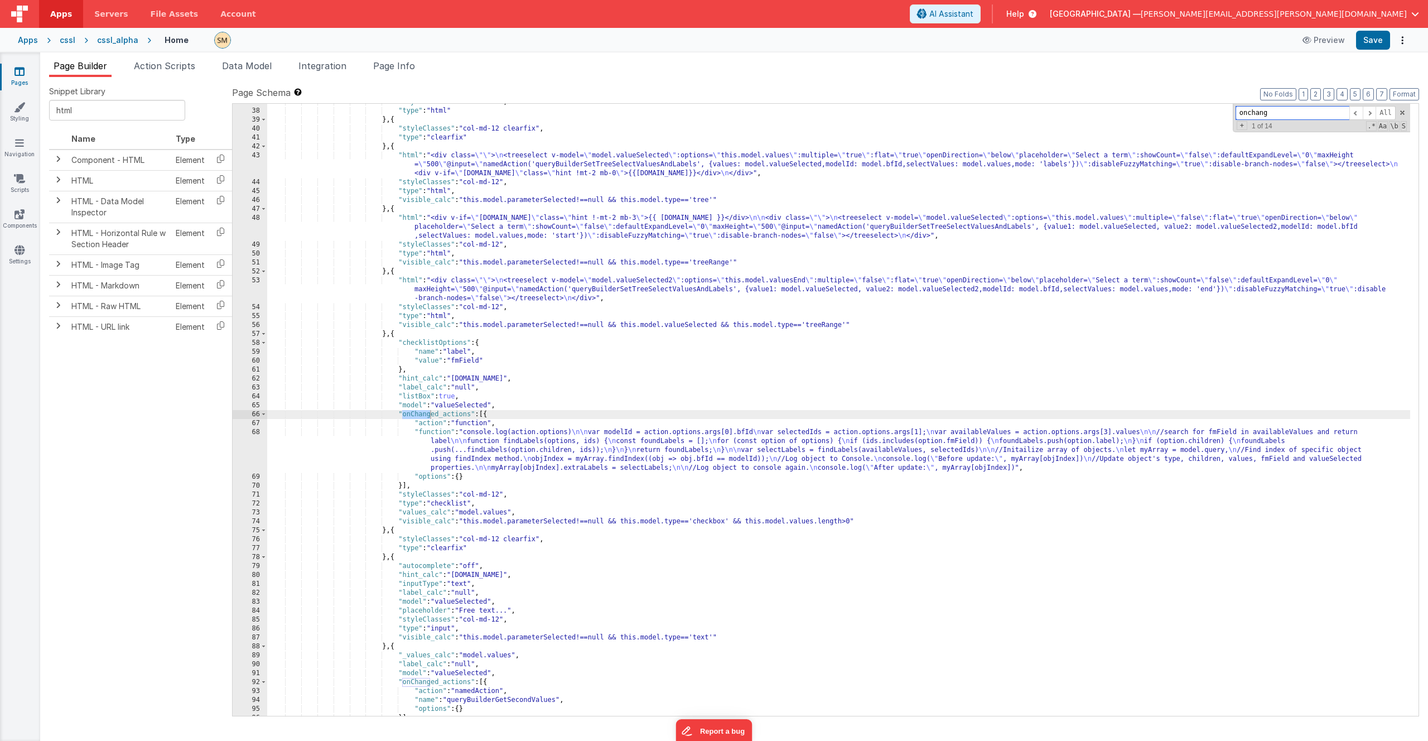
scroll to position [363, 0]
click at [402, 69] on span "Page Info" at bounding box center [394, 65] width 42 height 11
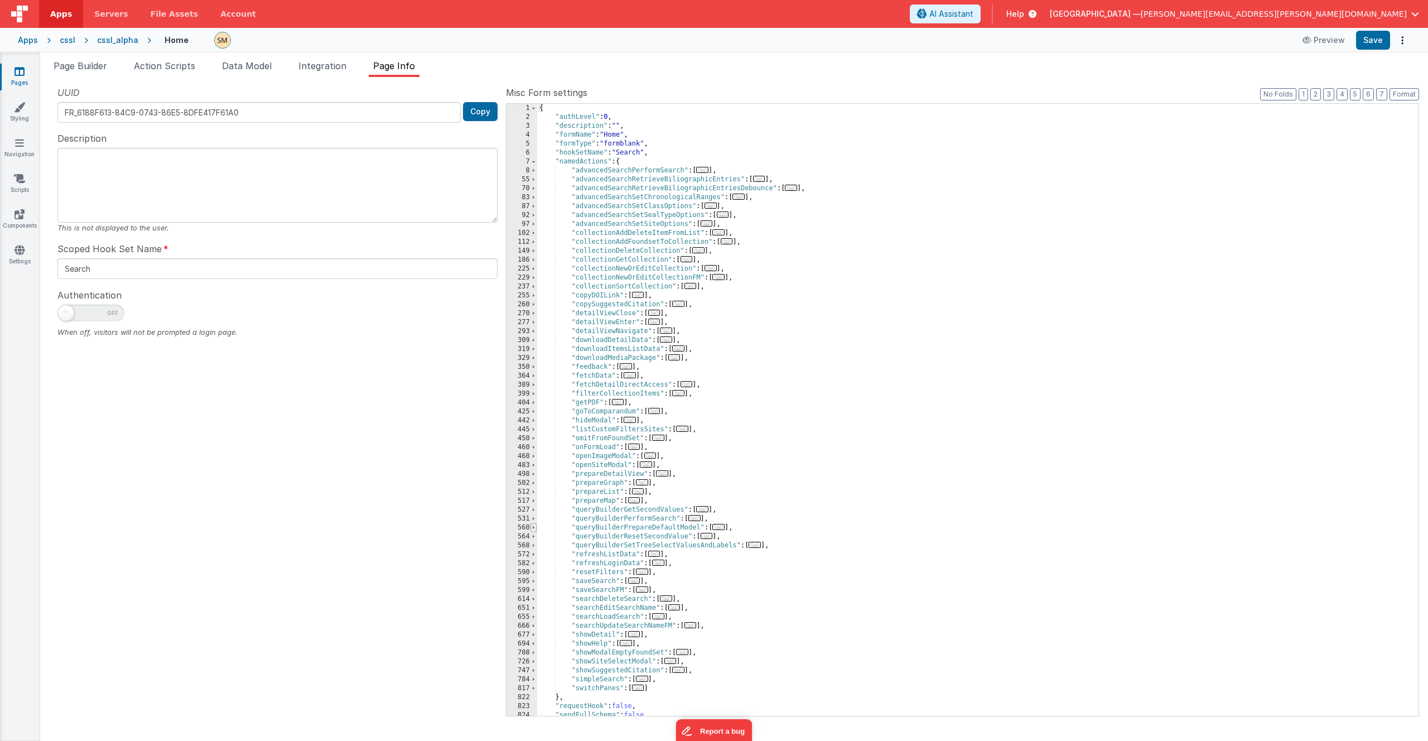
click at [533, 529] on span at bounding box center [533, 527] width 6 height 9
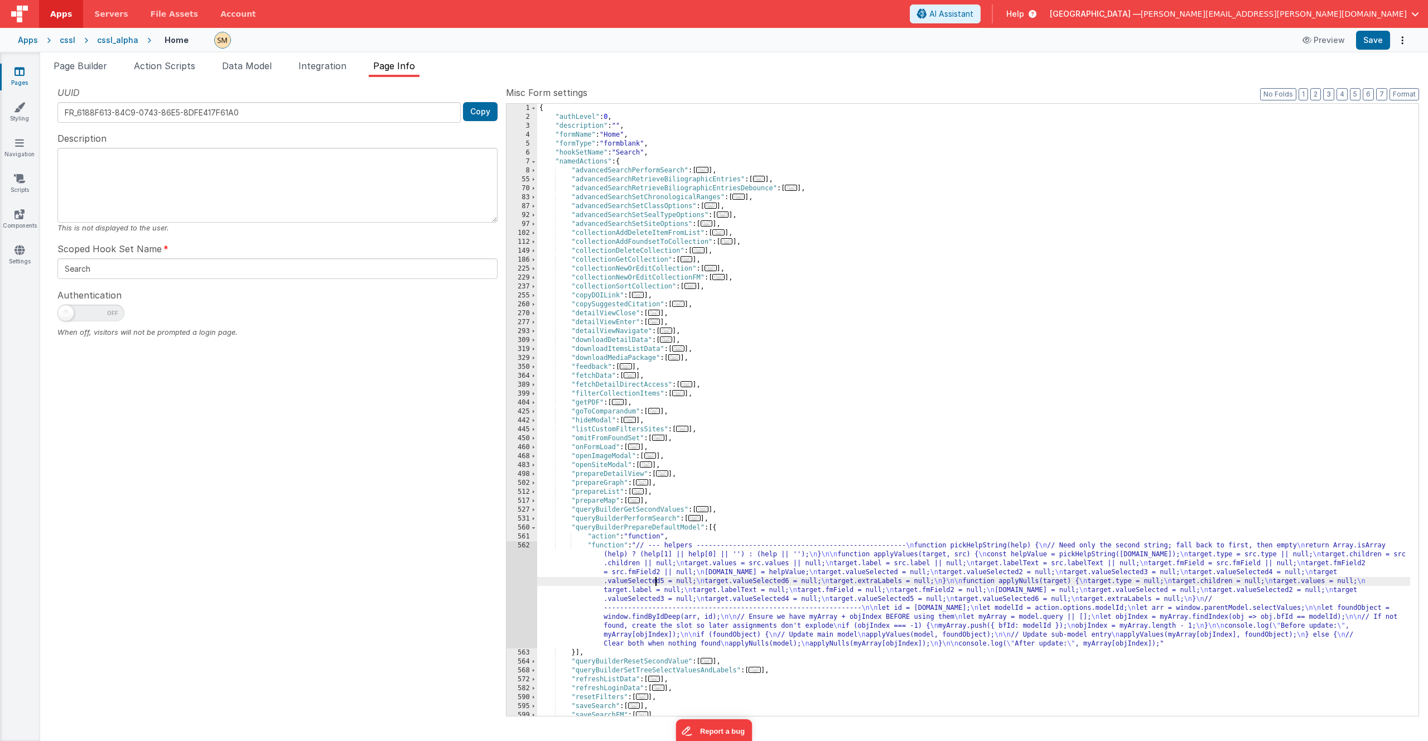
click at [655, 578] on div "{ "authLevel" : 0 , "description" : "" , "formName" : "Home" , "formType" : "fo…" at bounding box center [973, 419] width 873 height 630
click at [524, 582] on div "562" at bounding box center [521, 594] width 31 height 107
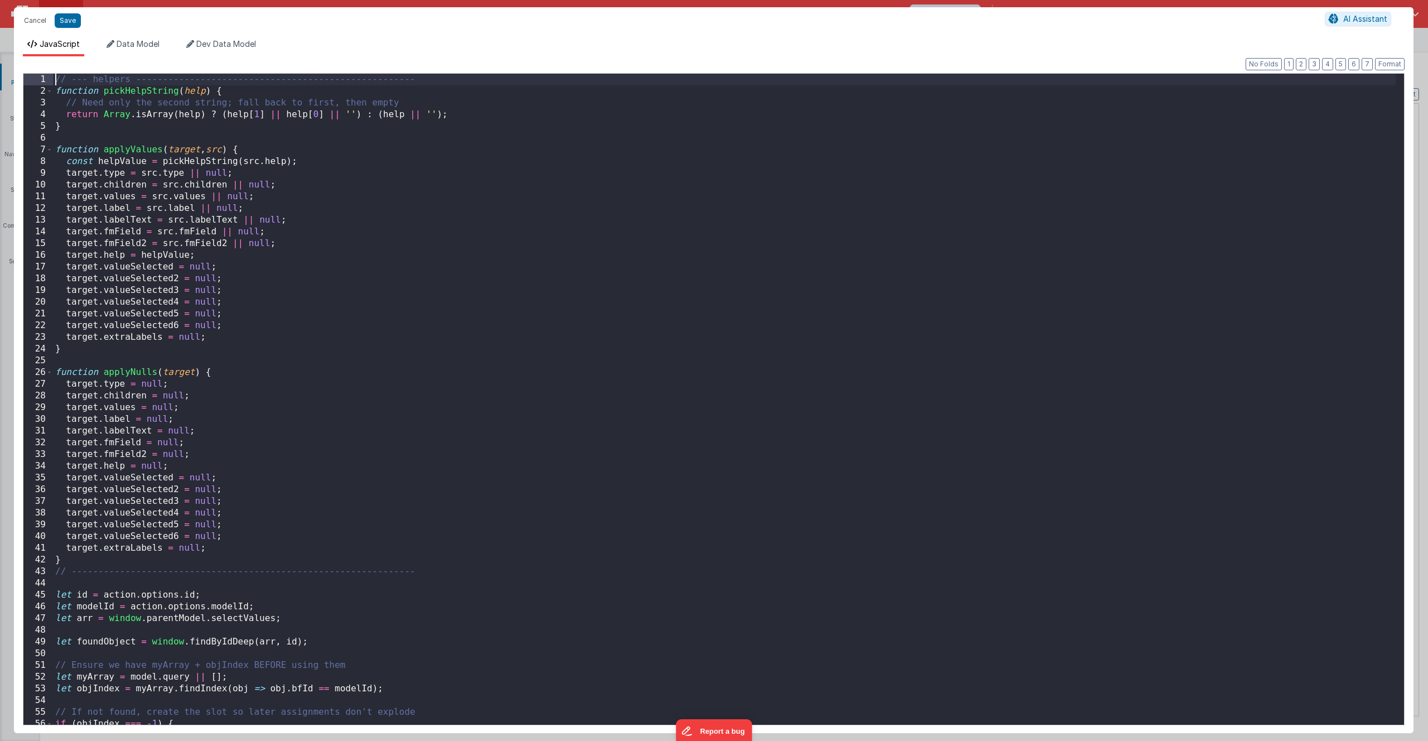
click at [56, 79] on div "// --- helpers ---------------------------------------------------- function pi…" at bounding box center [724, 411] width 1342 height 674
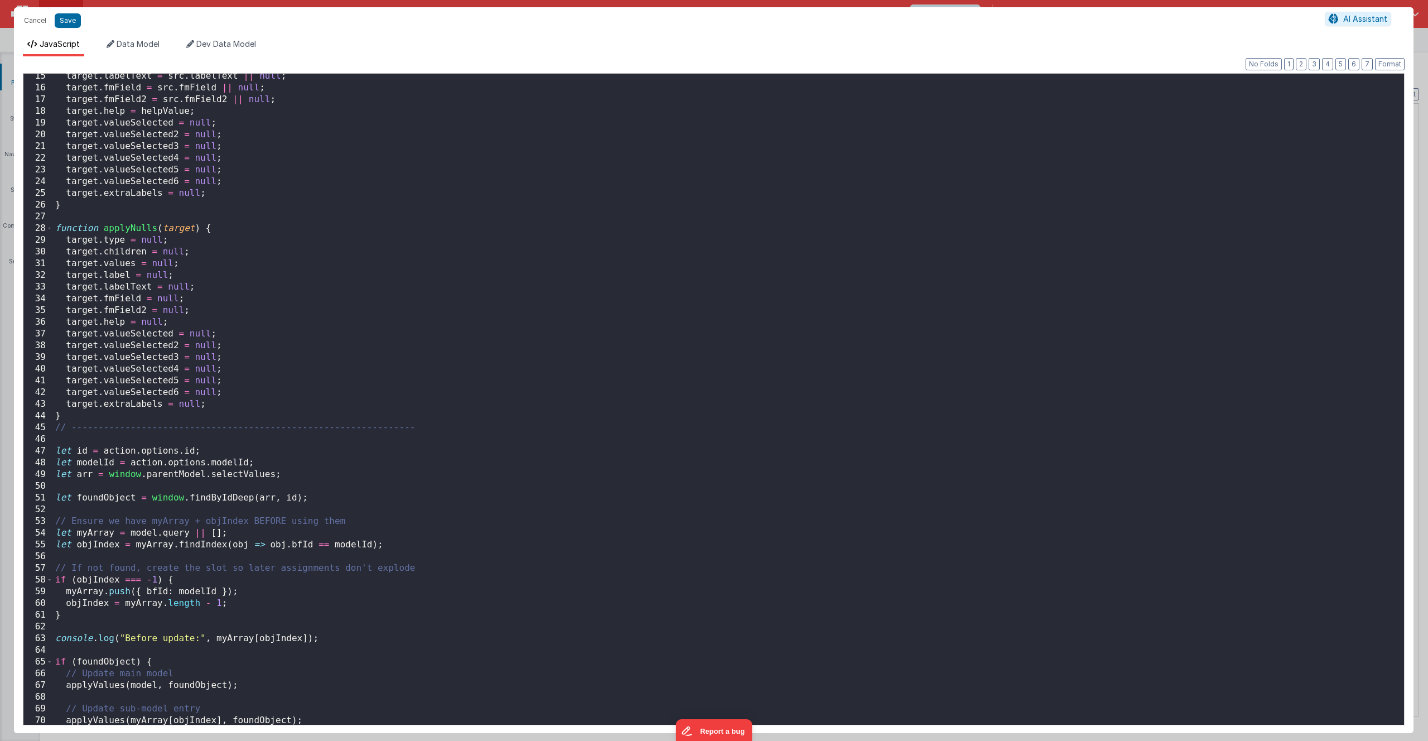
scroll to position [251, 0]
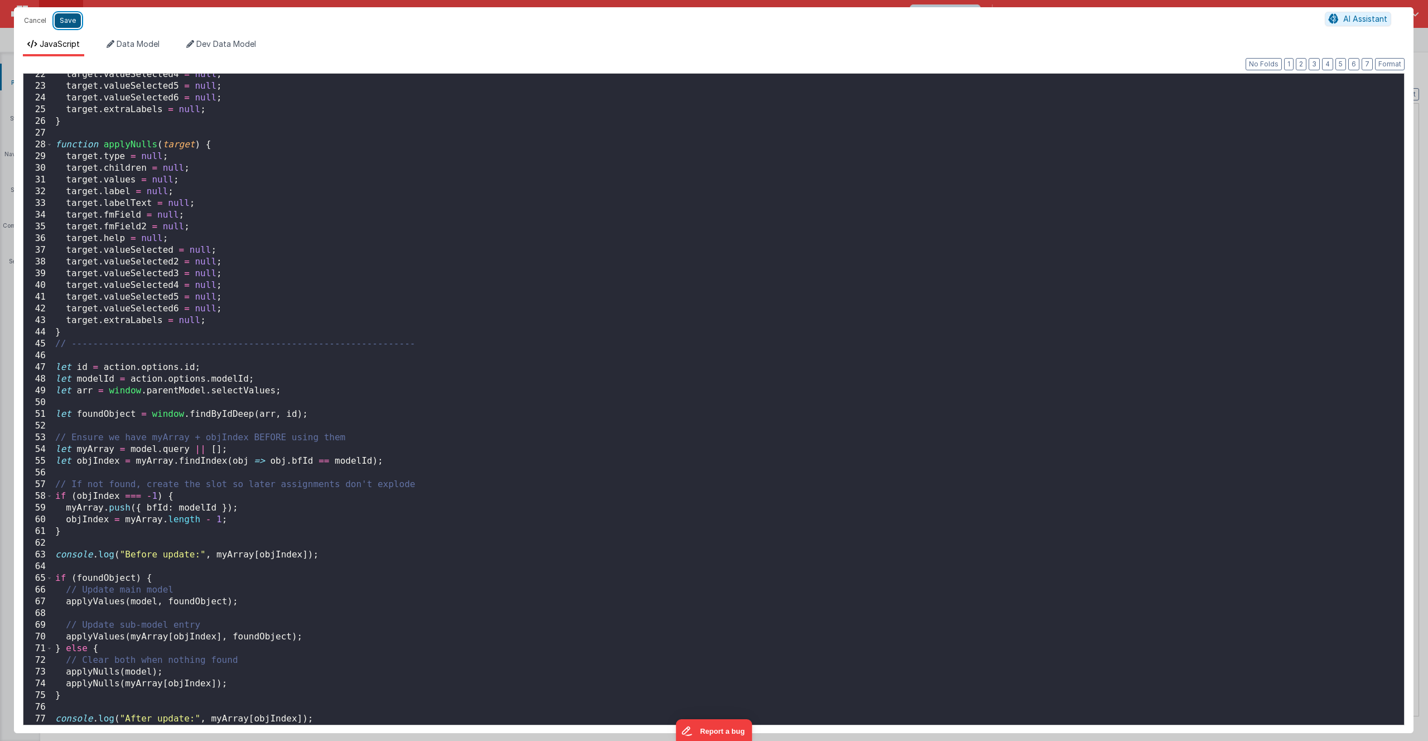
click at [70, 23] on button "Save" at bounding box center [68, 20] width 26 height 15
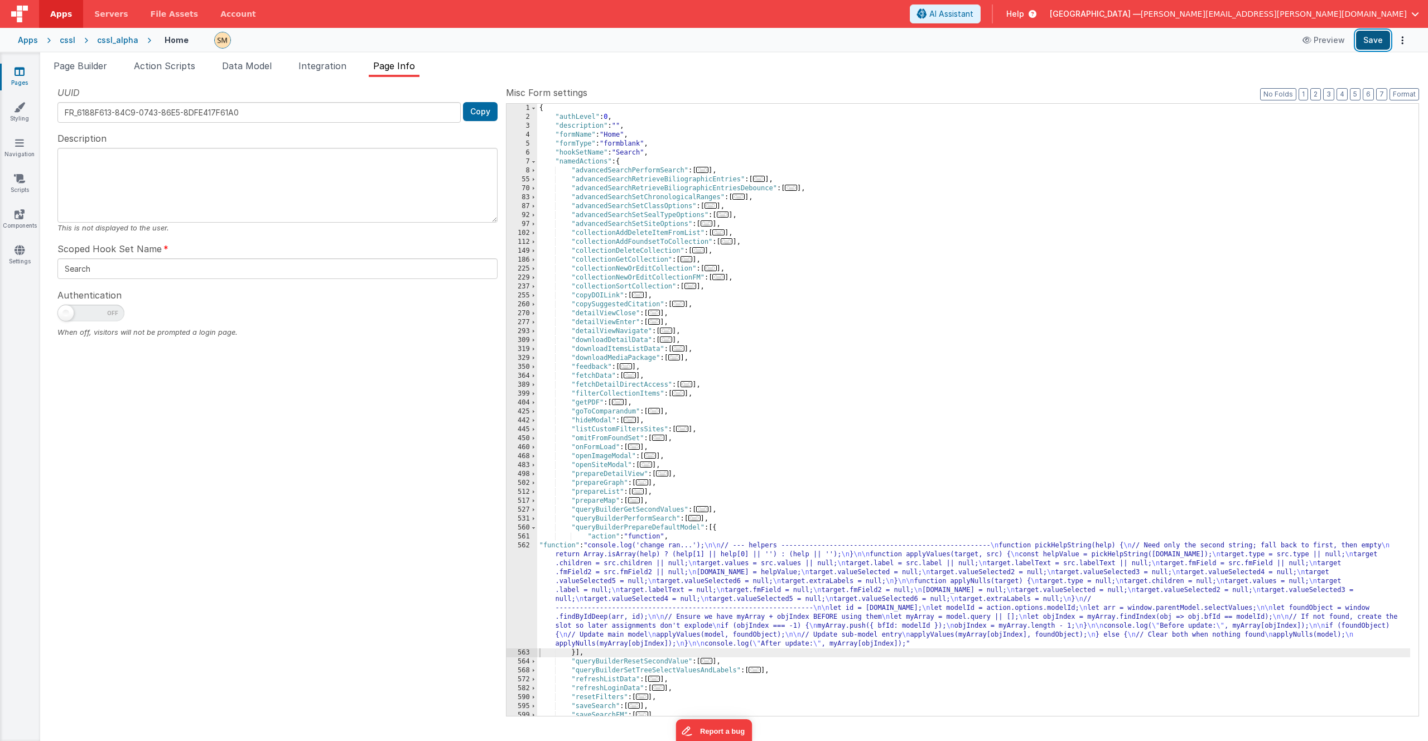
click at [1373, 41] on button "Save" at bounding box center [1373, 40] width 34 height 19
click at [83, 66] on span "Page Builder" at bounding box center [81, 65] width 54 height 11
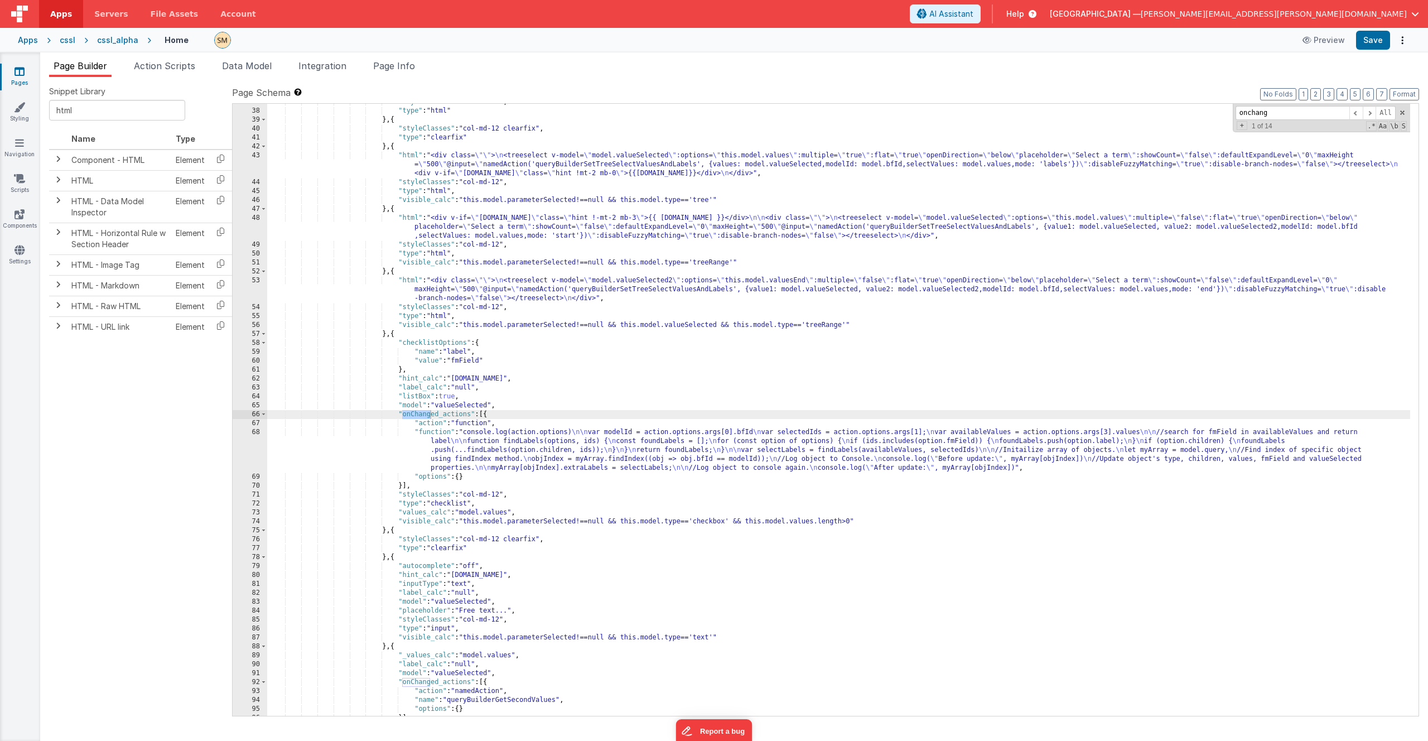
click at [439, 411] on div ""styleClasses" : "col-md-12" , "type" : "html" } , { "styleClasses" : "col-md-1…" at bounding box center [838, 413] width 1143 height 630
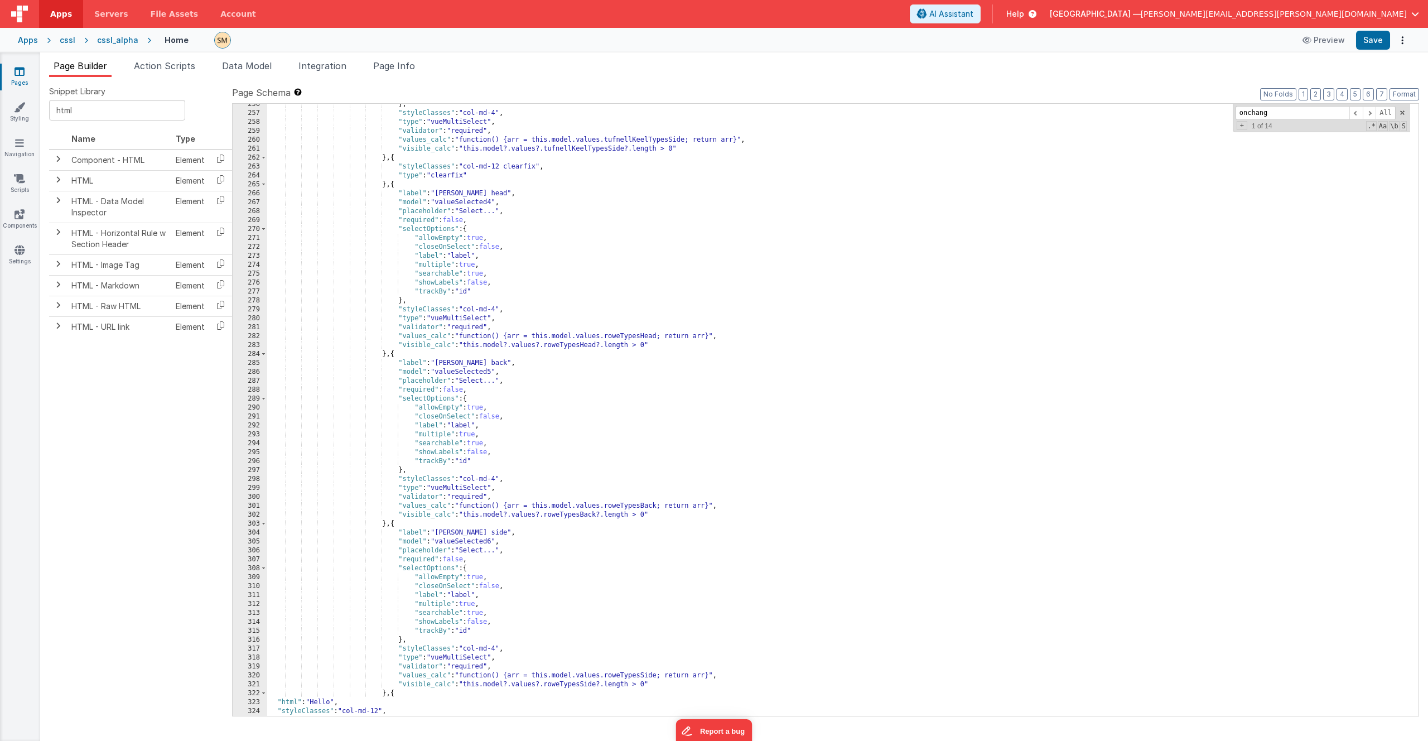
scroll to position [2770, 0]
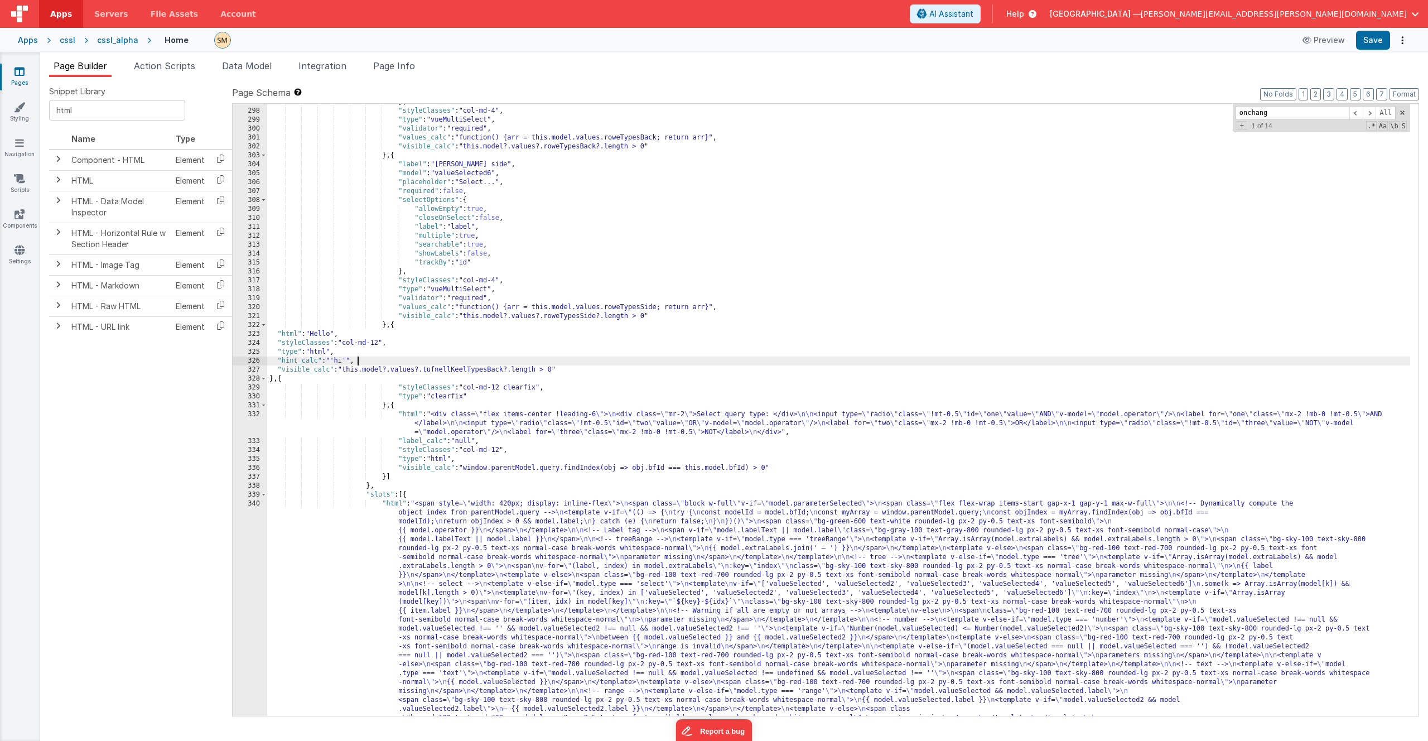
click at [390, 365] on div "} , "styleClasses" : "col-md-4" , "type" : "vueMultiSelect" , "validator" : "re…" at bounding box center [838, 538] width 1143 height 880
click at [327, 335] on div "} , "styleClasses" : "col-md-4" , "type" : "vueMultiSelect" , "validator" : "re…" at bounding box center [838, 538] width 1143 height 880
drag, startPoint x: 350, startPoint y: 361, endPoint x: 333, endPoint y: 363, distance: 16.8
click at [333, 363] on div "} , "styleClasses" : "col-md-4" , "type" : "vueMultiSelect" , "validator" : "re…" at bounding box center [838, 538] width 1143 height 880
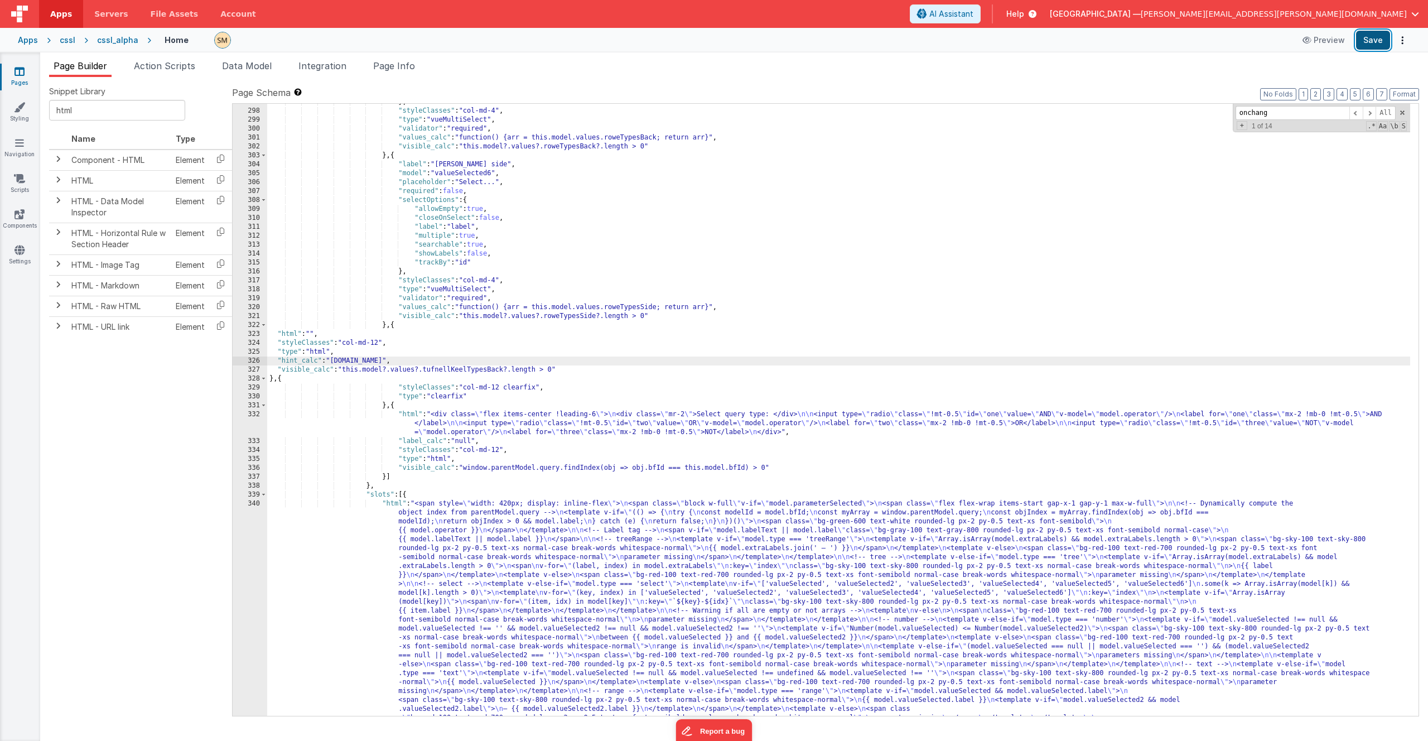
click at [1371, 40] on button "Save" at bounding box center [1373, 40] width 34 height 19
drag, startPoint x: 506, startPoint y: 370, endPoint x: 491, endPoint y: 370, distance: 15.1
click at [491, 370] on div "} , "styleClasses" : "col-md-4" , "type" : "vueMultiSelect" , "validator" : "re…" at bounding box center [838, 538] width 1143 height 880
paste input "tufnellKeelTypesHead"
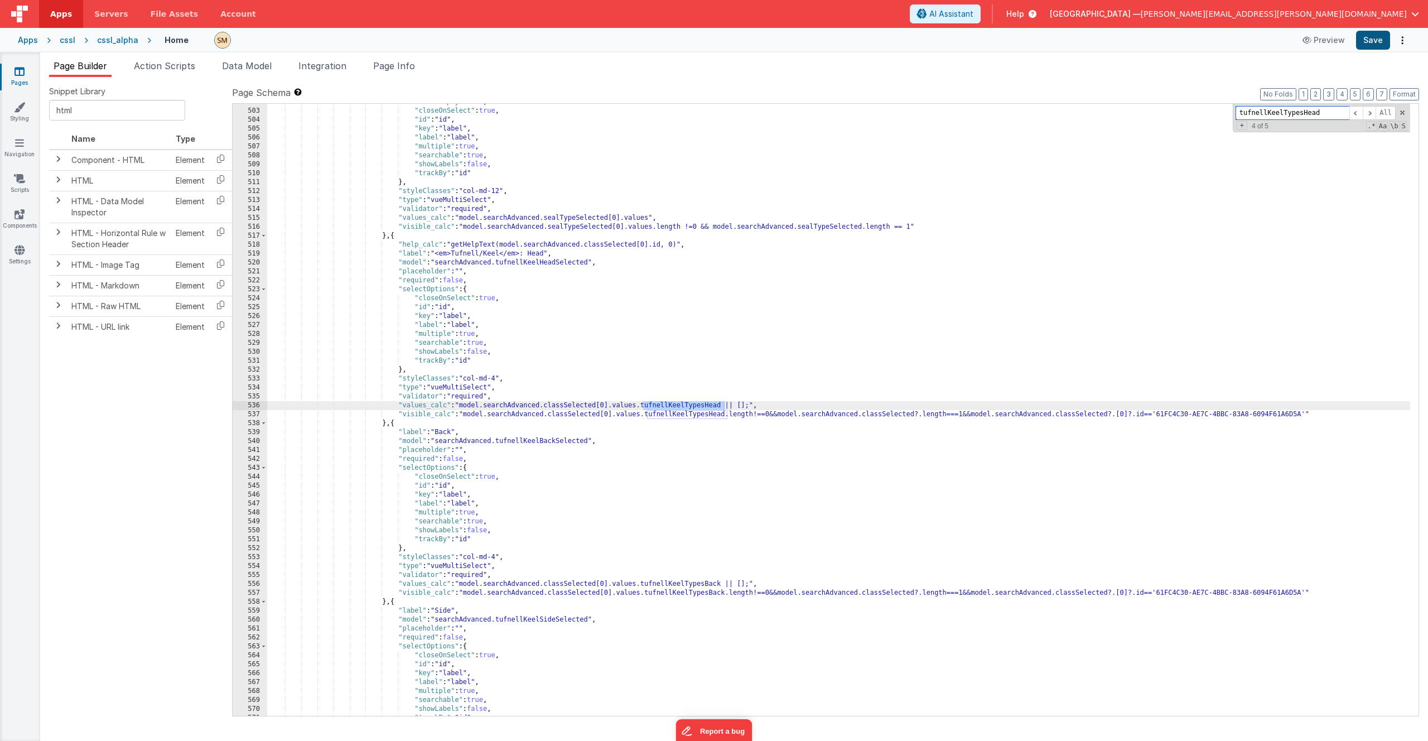
type input "tufnellKeelTypesHead"
click at [1368, 45] on button "Save" at bounding box center [1373, 40] width 34 height 19
